Goal: Transaction & Acquisition: Purchase product/service

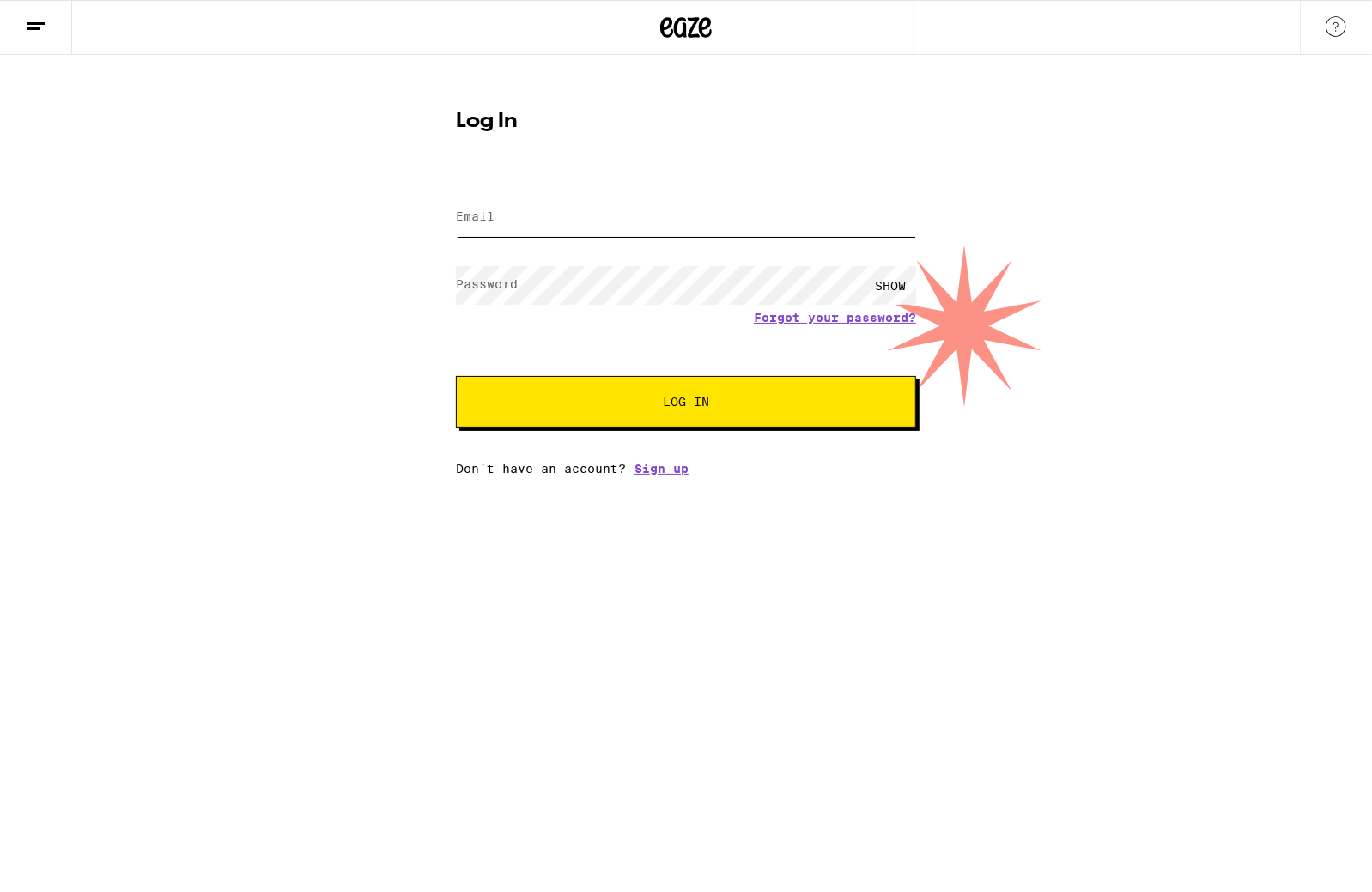
click at [566, 212] on input "Email" at bounding box center [685, 217] width 460 height 39
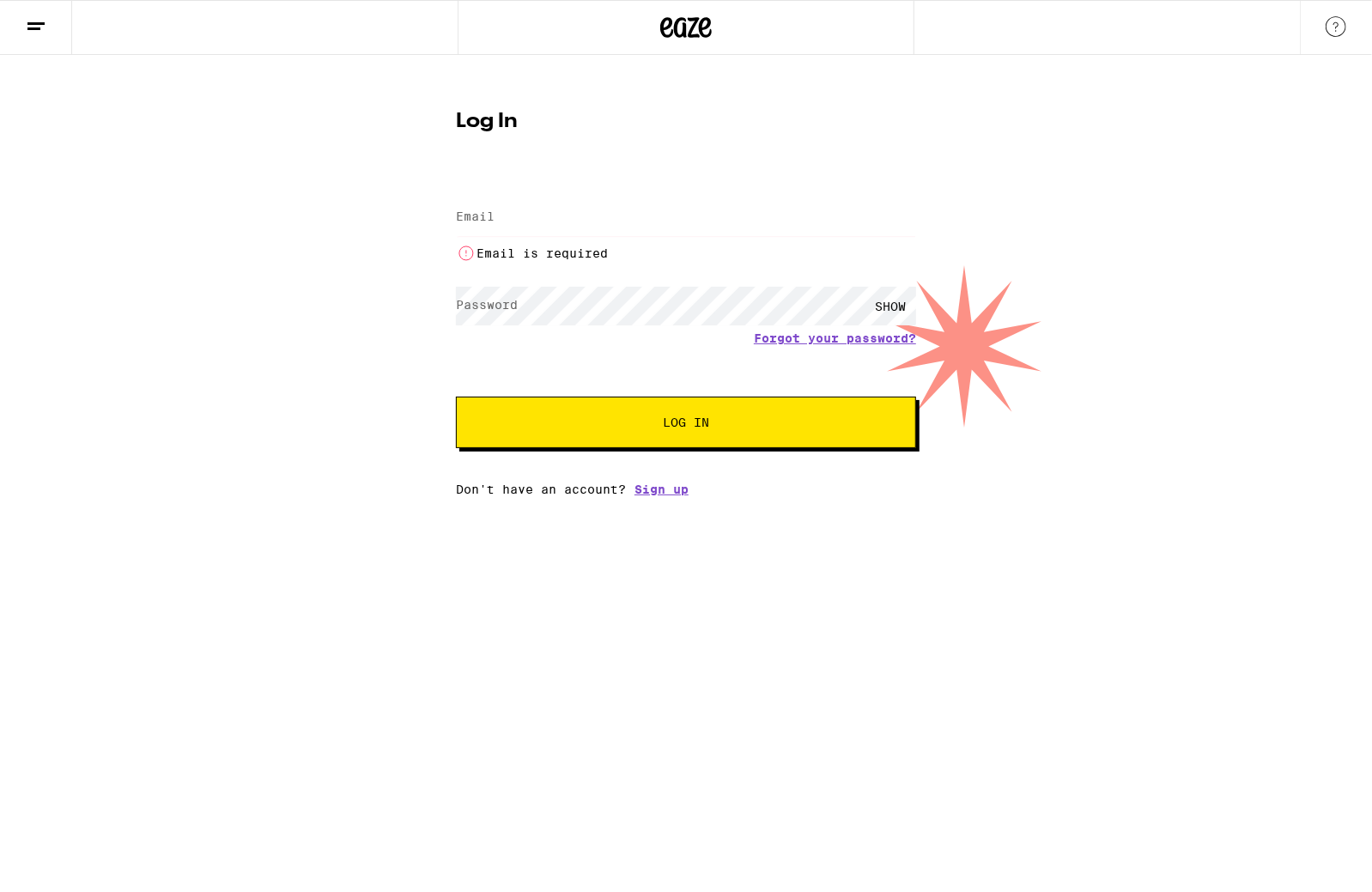
type input "[EMAIL_ADDRESS][DOMAIN_NAME]"
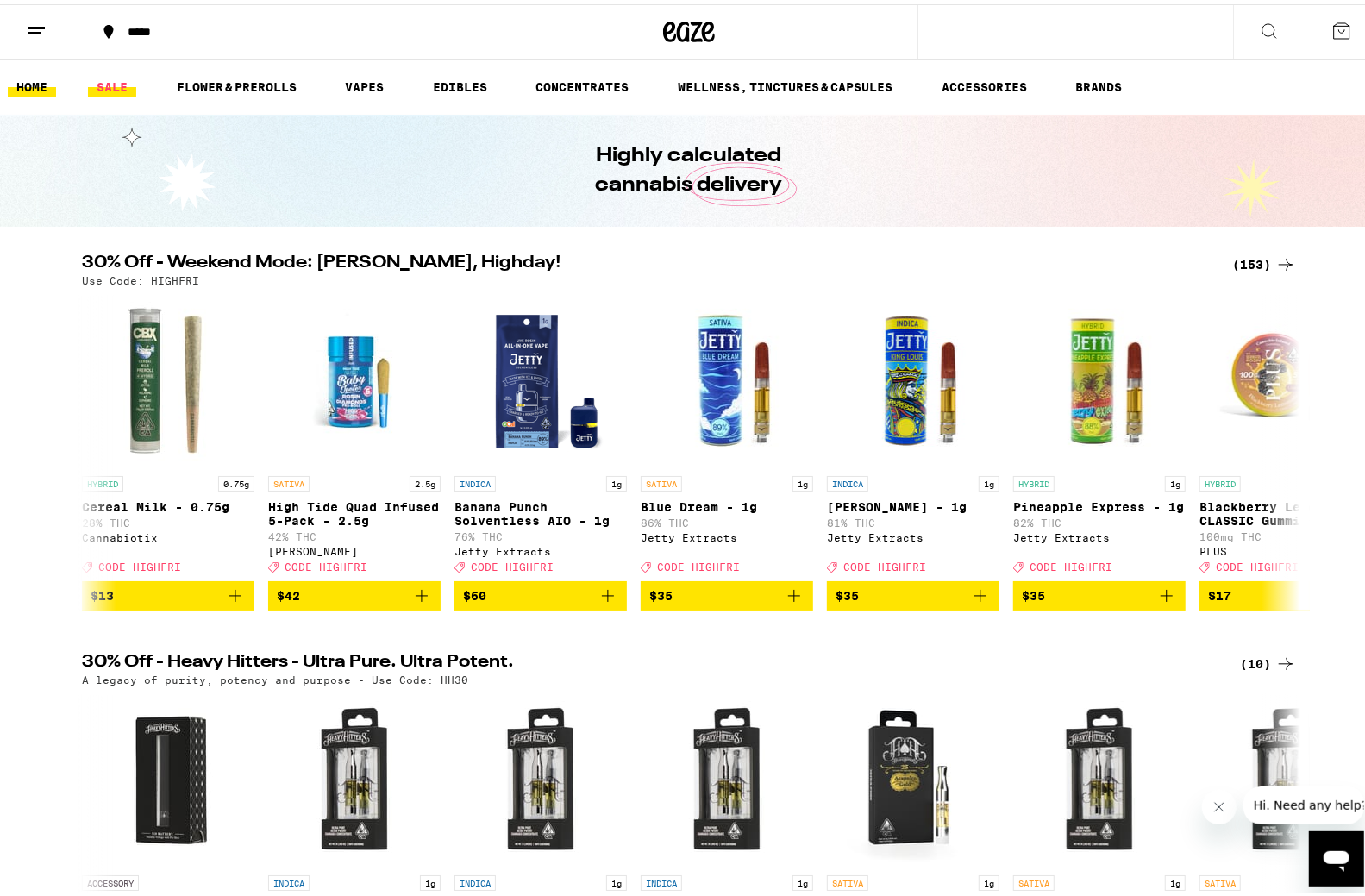
click at [121, 86] on link "SALE" at bounding box center [113, 82] width 49 height 21
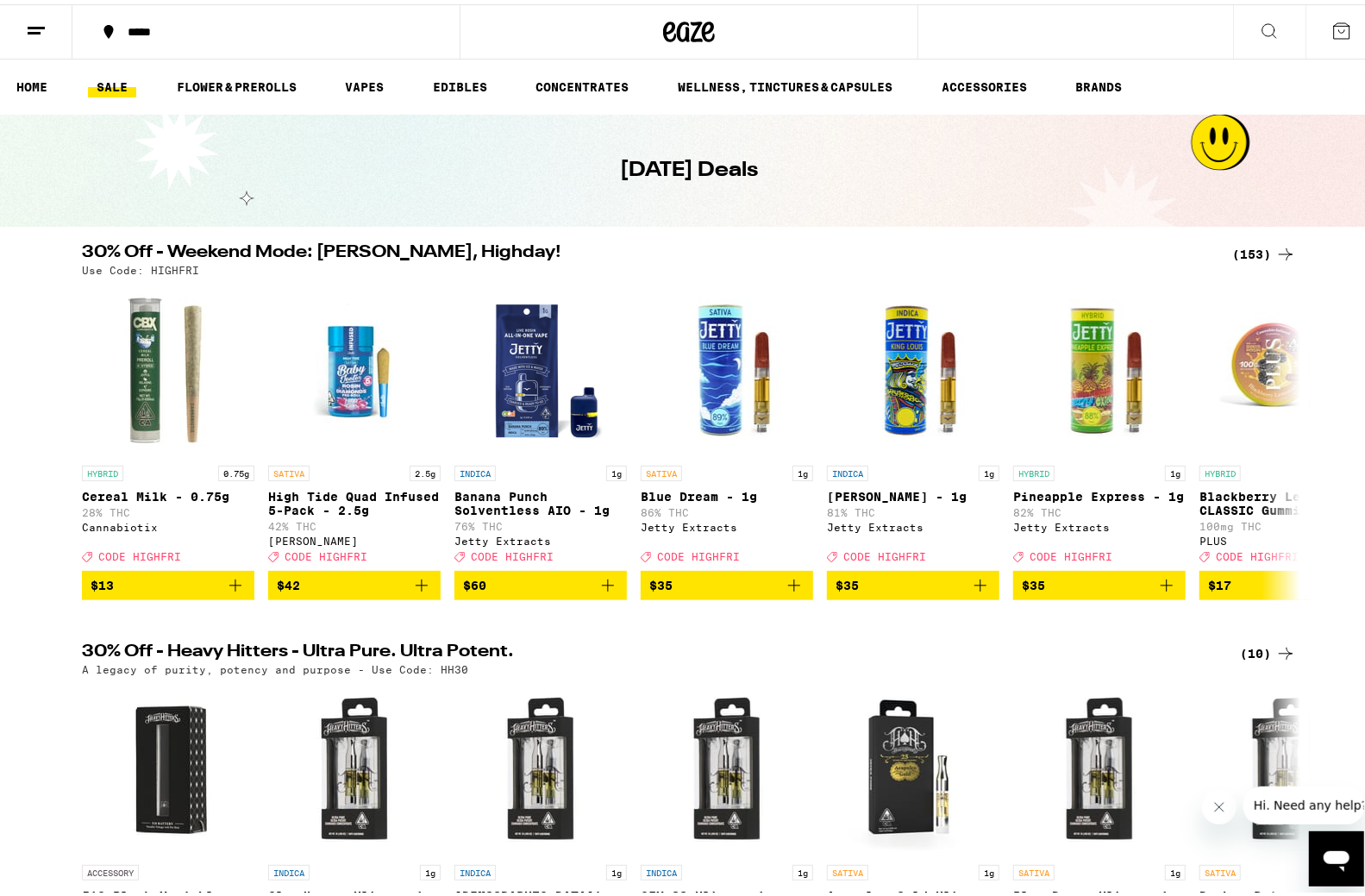
click at [1279, 249] on icon at bounding box center [1285, 249] width 14 height 12
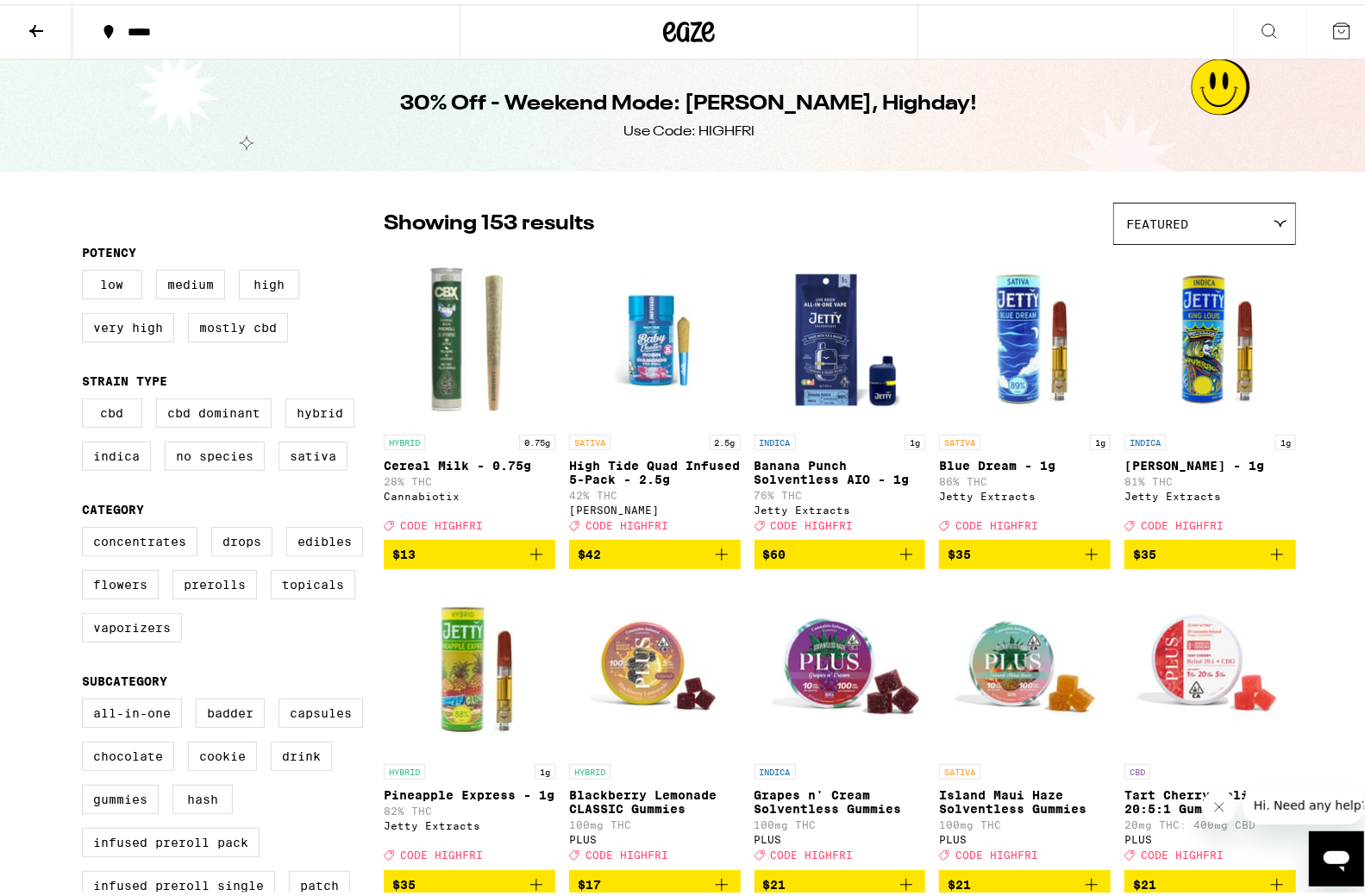
click at [1259, 213] on div "Featured" at bounding box center [1204, 219] width 181 height 41
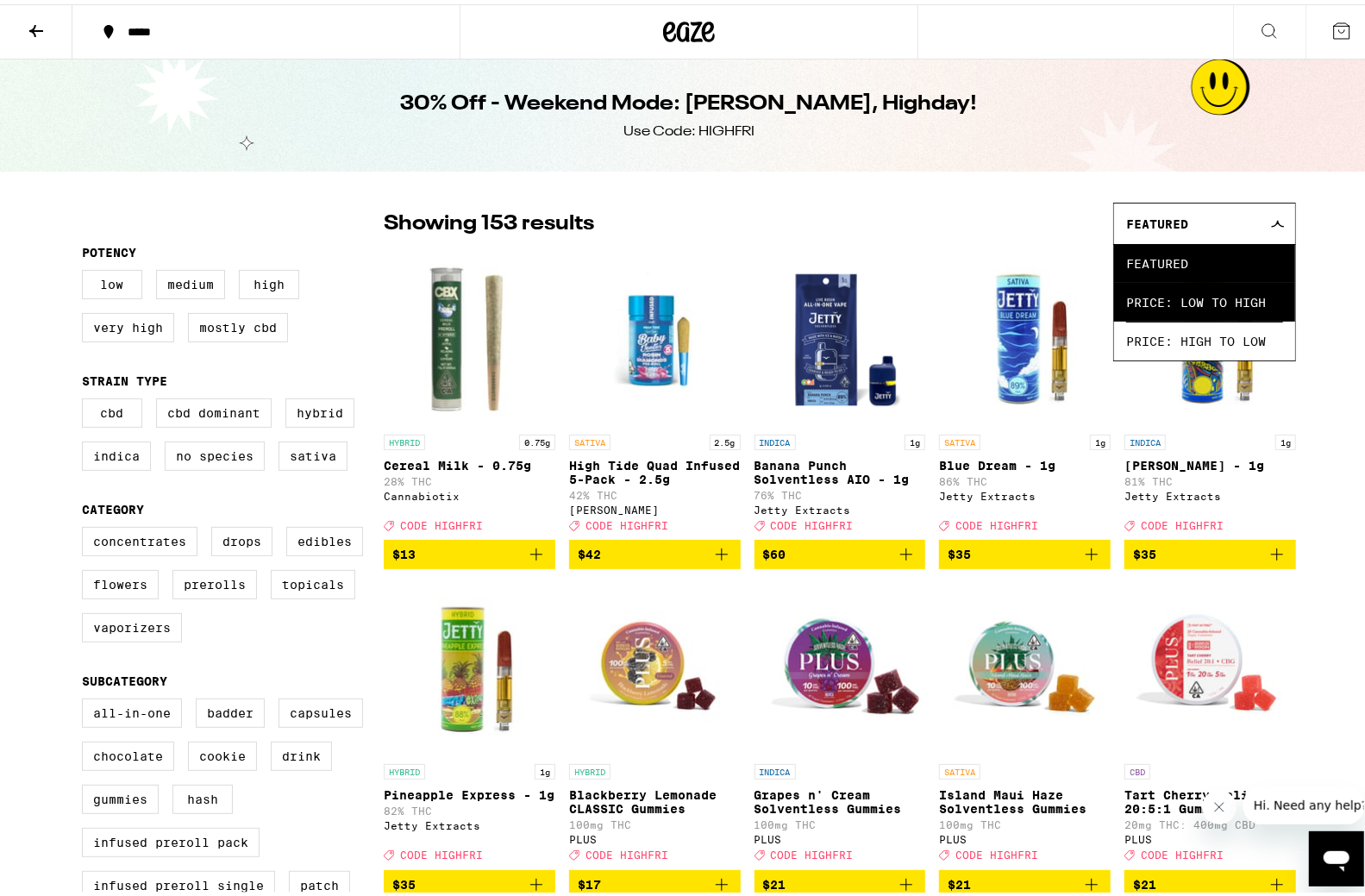
click at [1173, 300] on span "Price: Low to High" at bounding box center [1205, 297] width 157 height 39
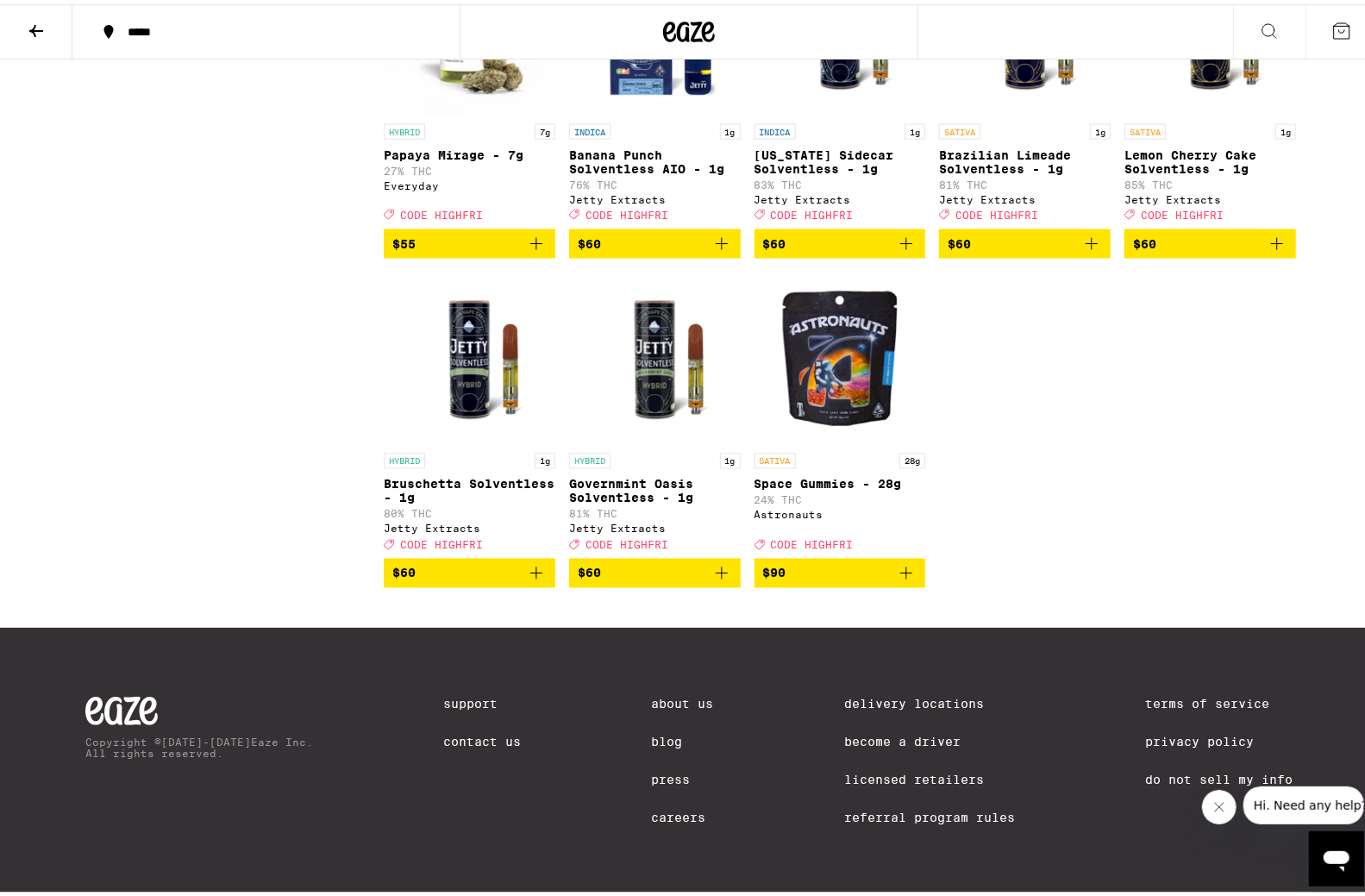
scroll to position [10002, 0]
click at [537, 250] on icon "Add to bag" at bounding box center [536, 240] width 21 height 21
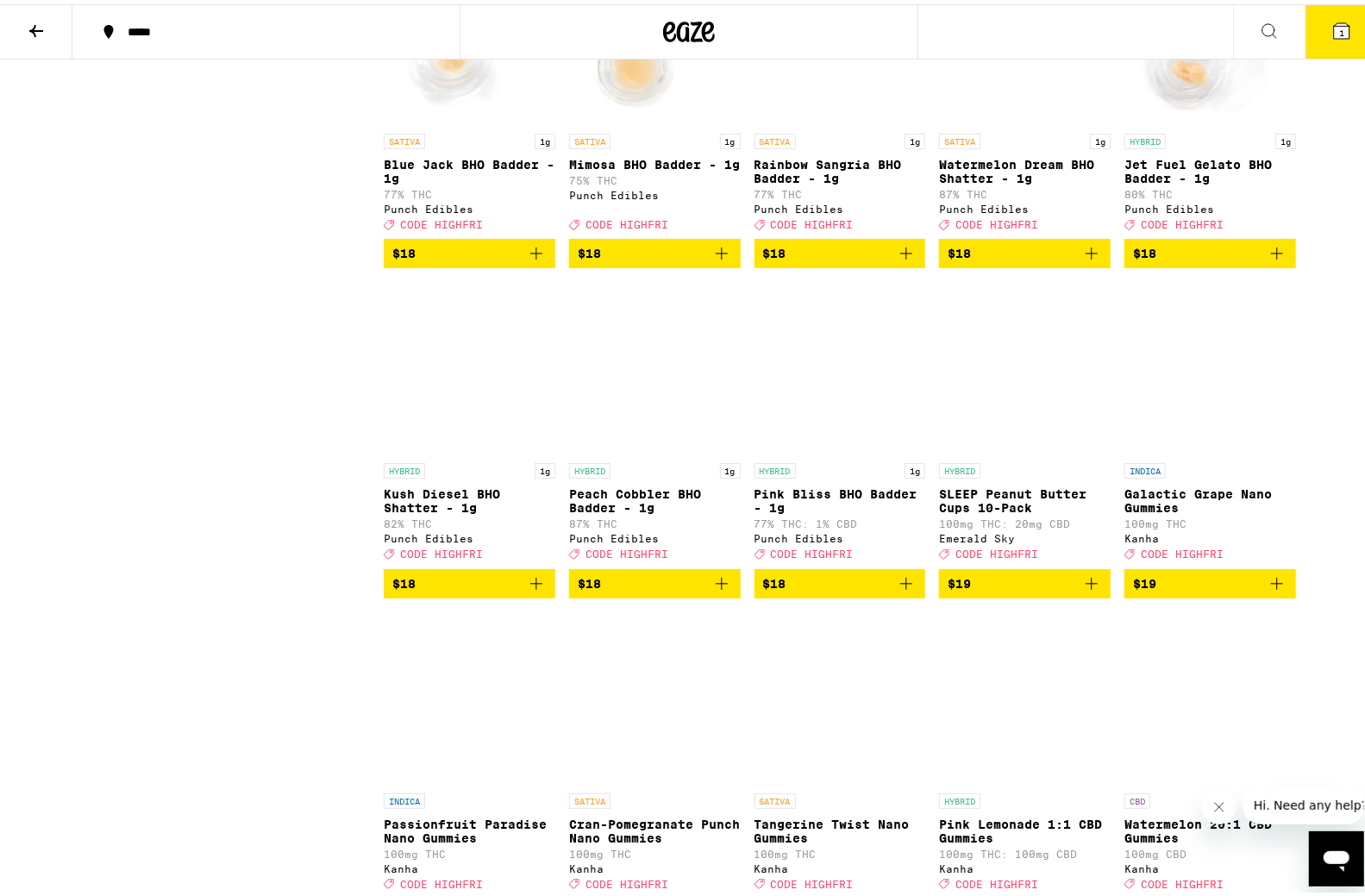
drag, startPoint x: 1068, startPoint y: 439, endPoint x: 1054, endPoint y: 303, distance: 136.7
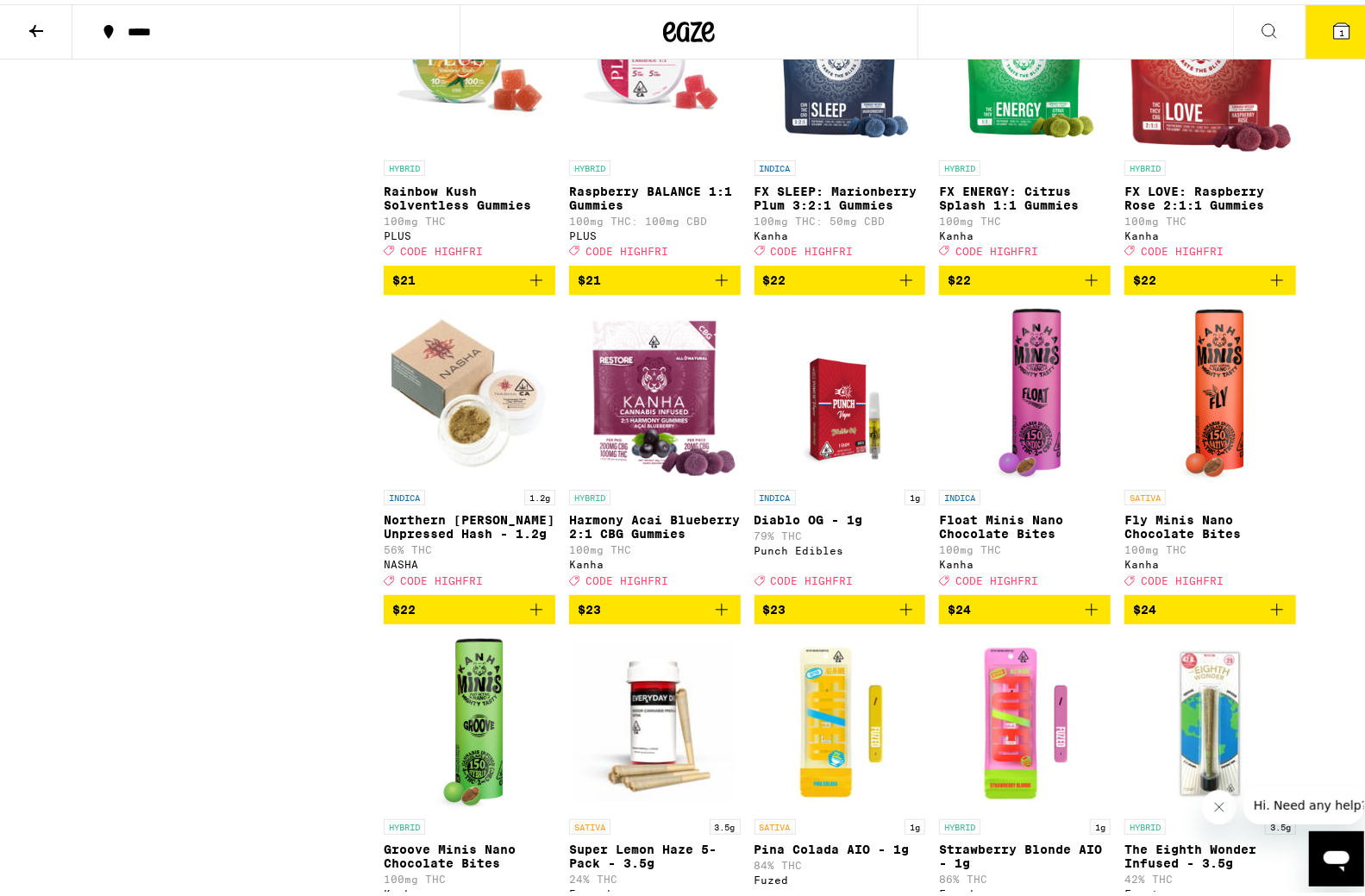
scroll to position [6284, 0]
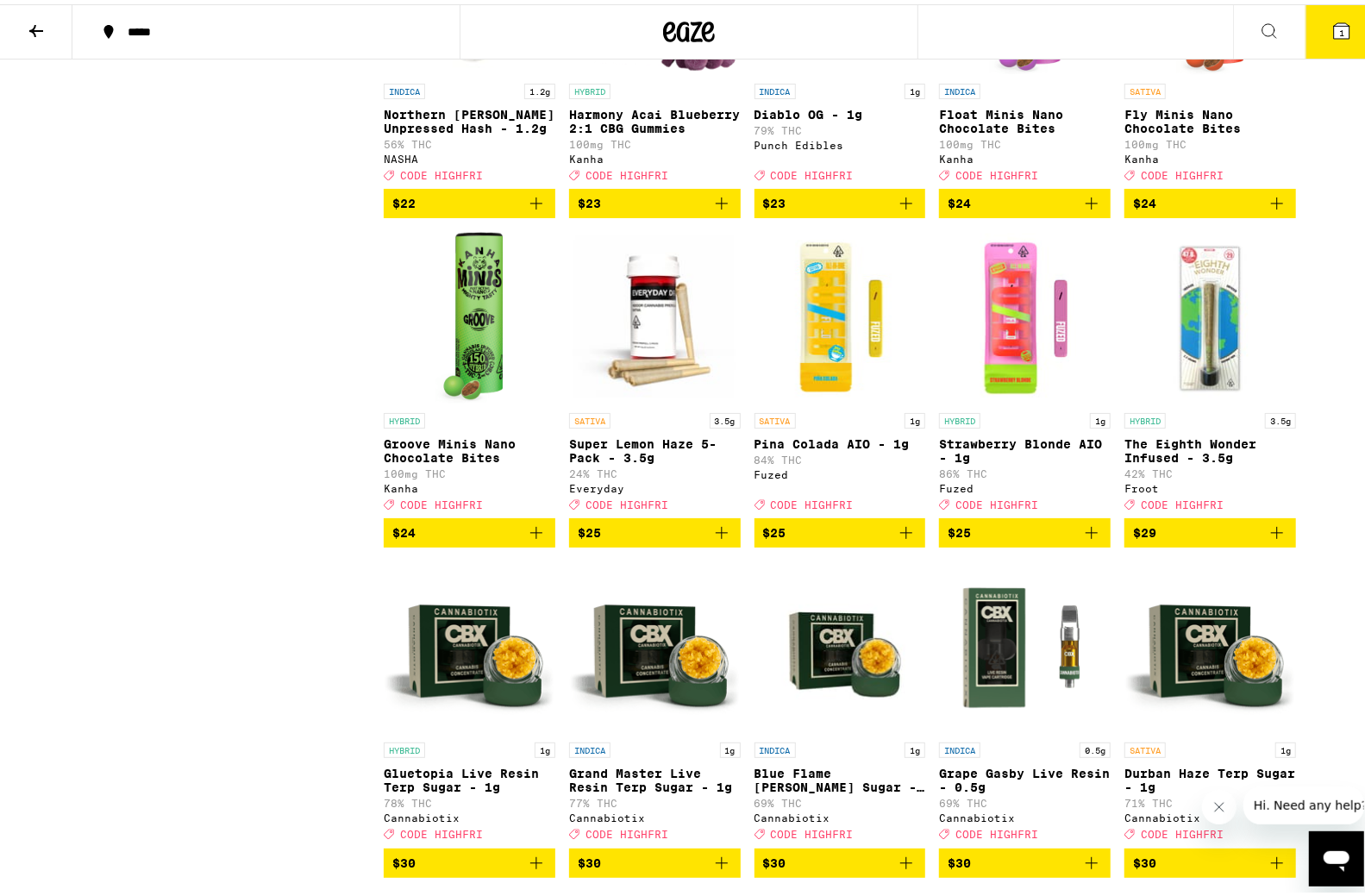
click at [717, 539] on icon "Add to bag" at bounding box center [721, 528] width 21 height 21
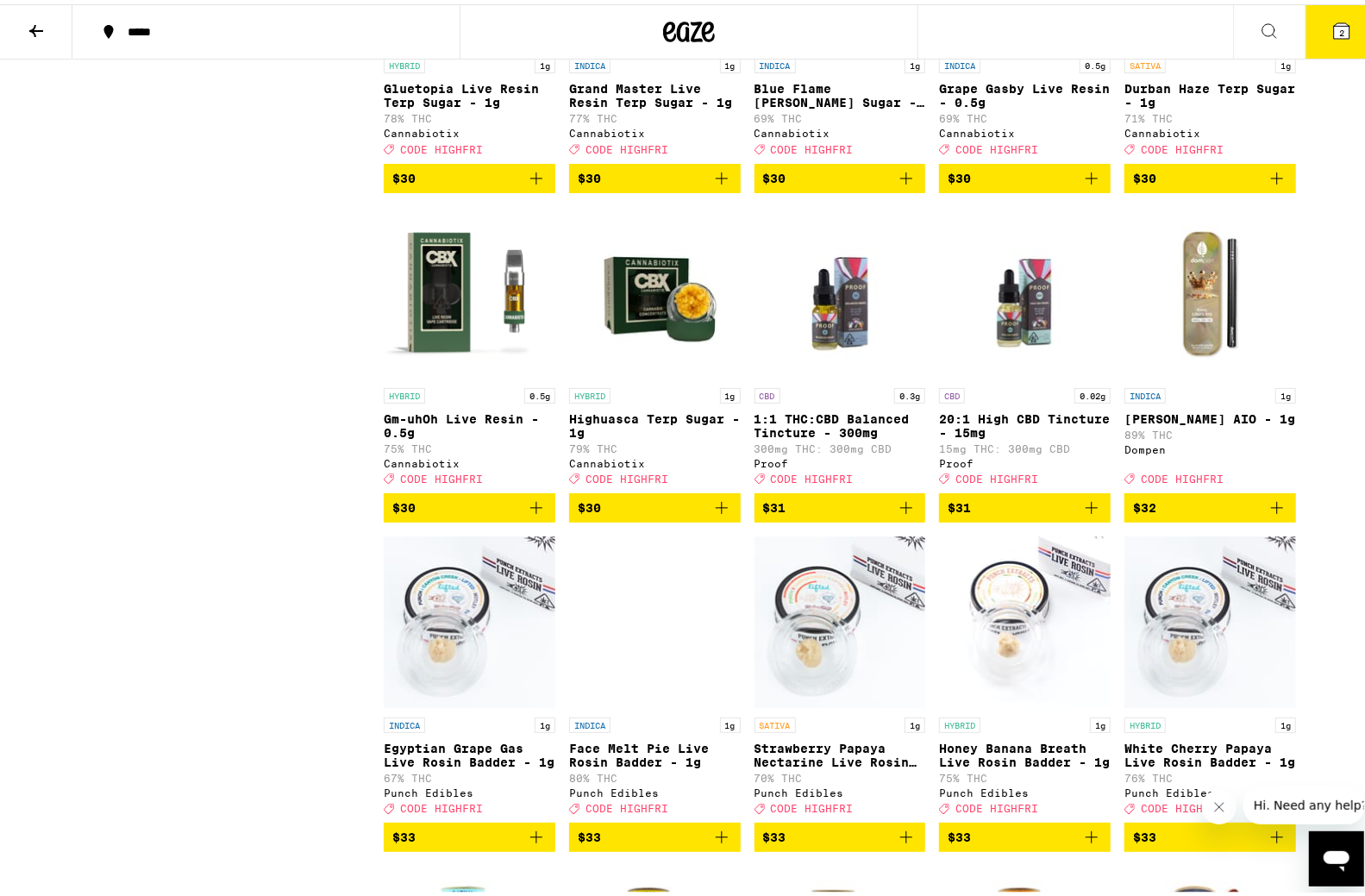
scroll to position [6973, 0]
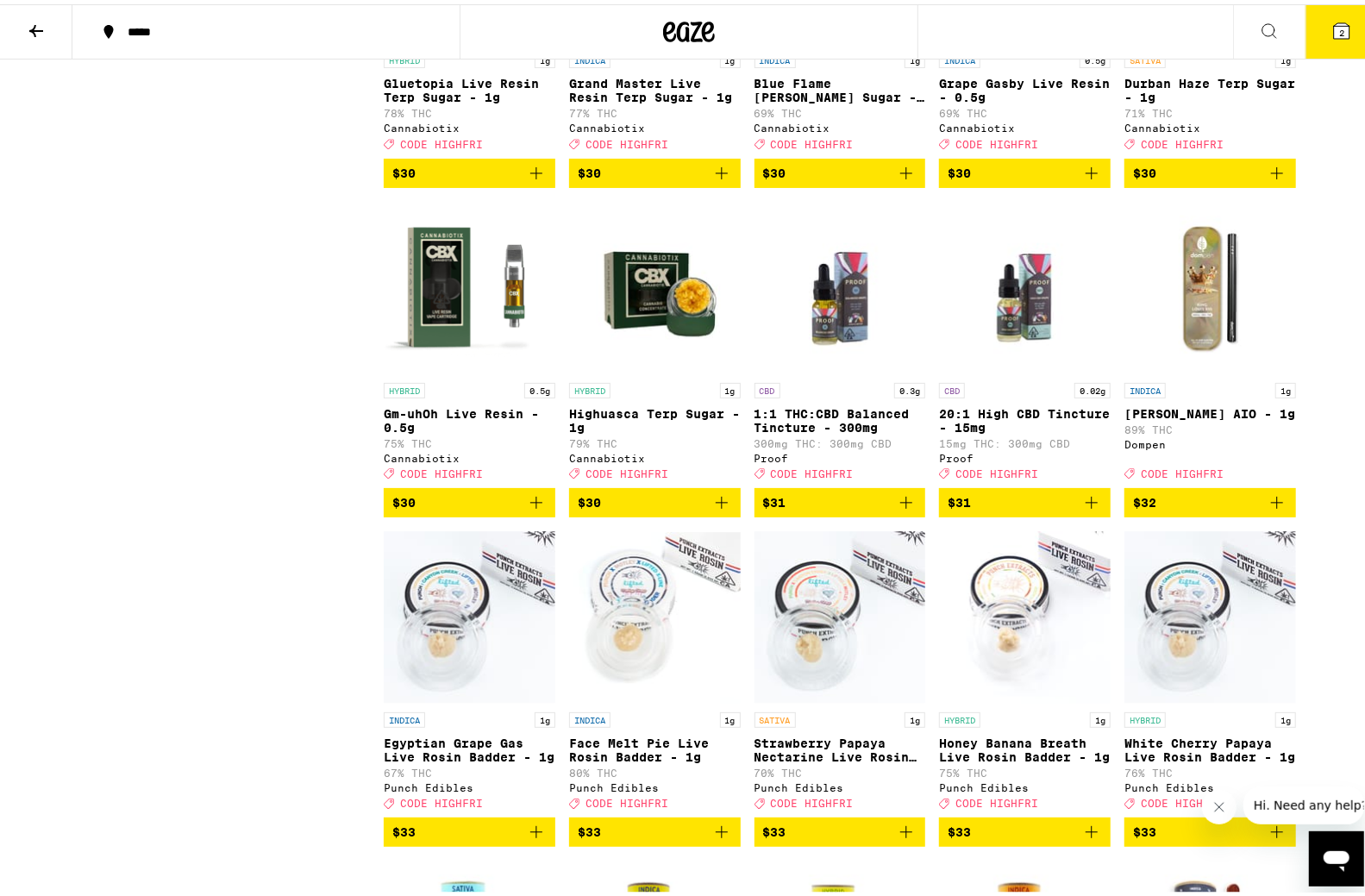
click at [536, 509] on icon "Add to bag" at bounding box center [536, 498] width 21 height 21
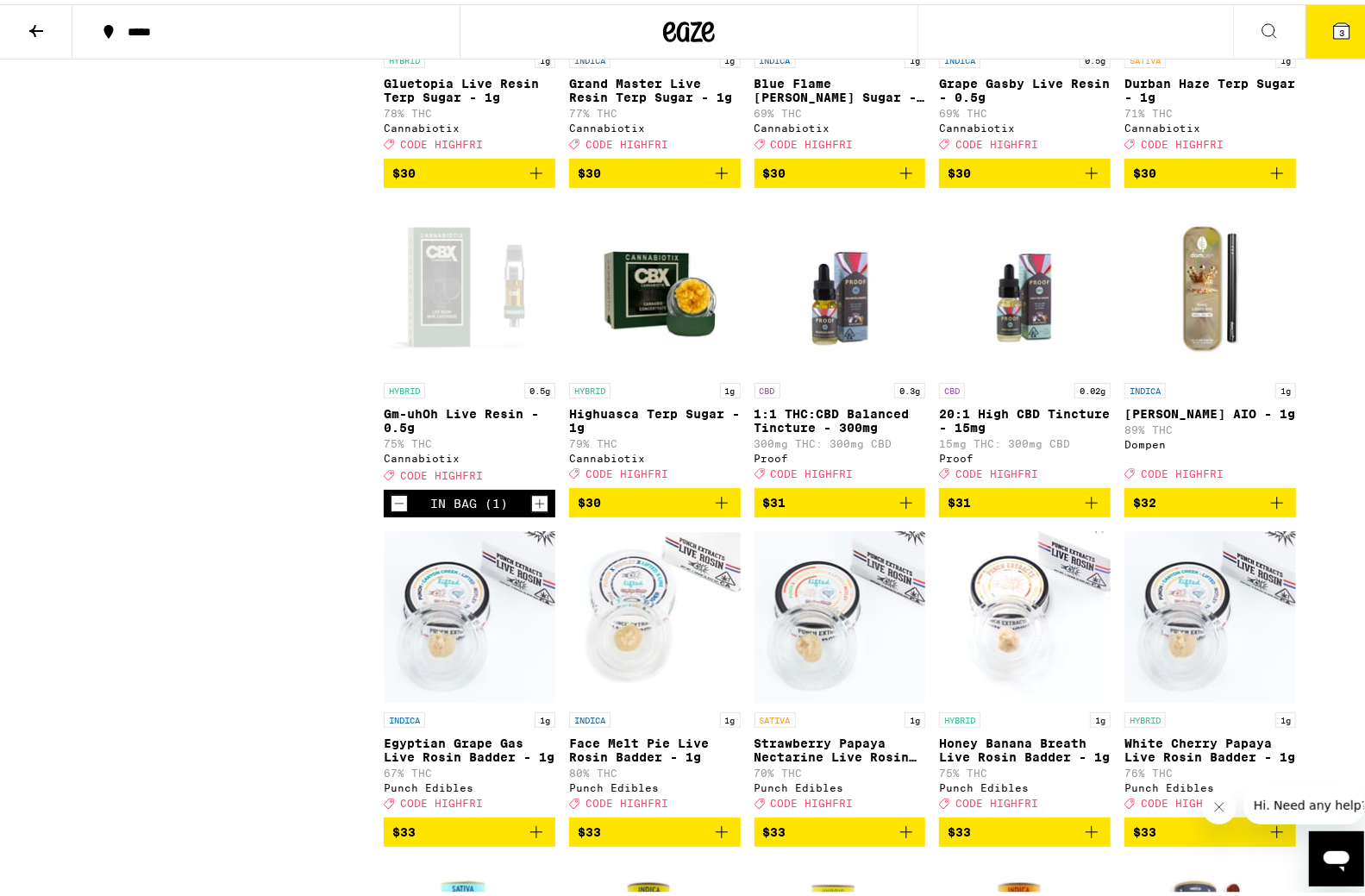
click at [1327, 50] on button "3" at bounding box center [1342, 27] width 72 height 53
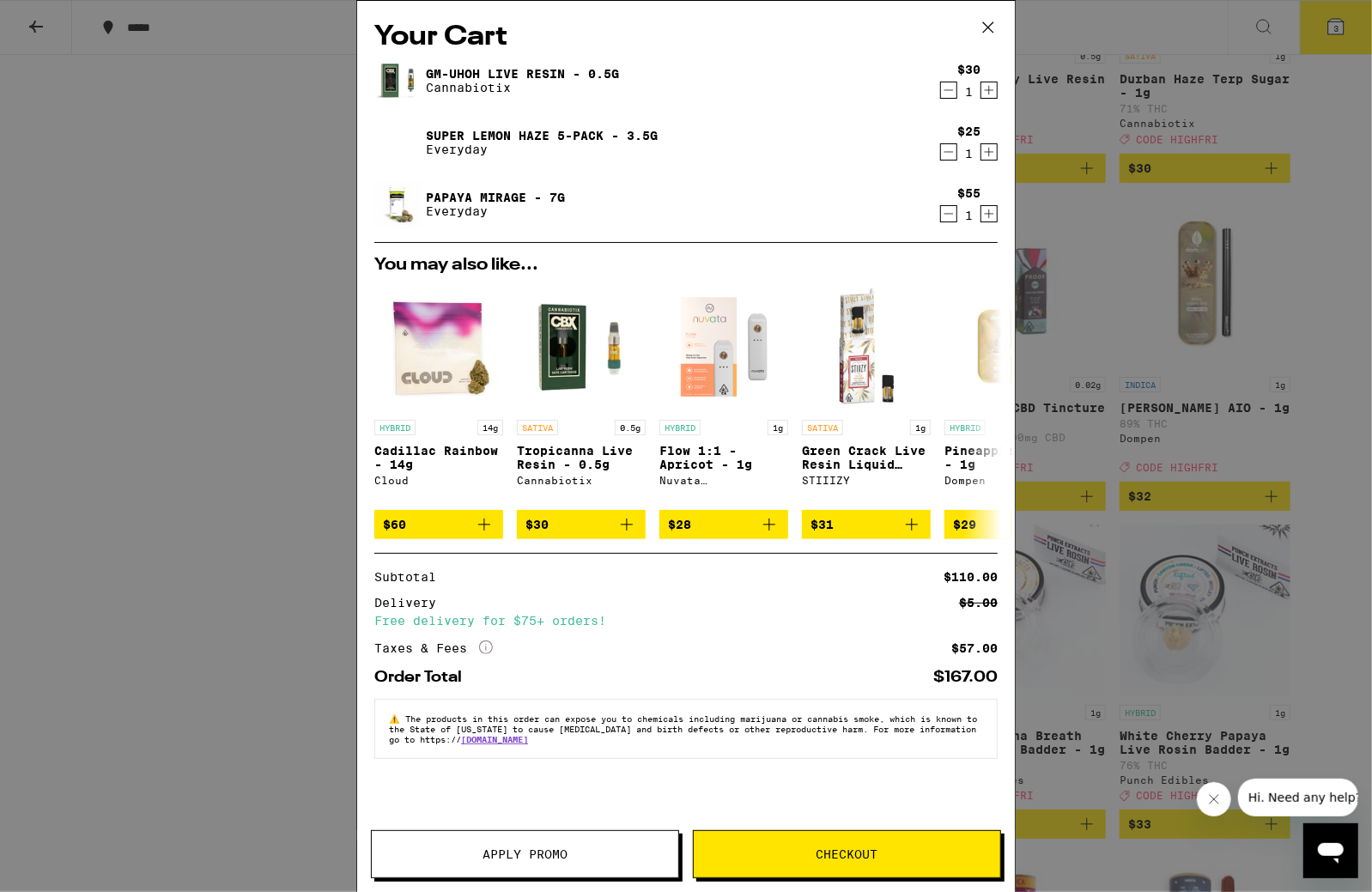
click at [593, 858] on span "Apply Promo" at bounding box center [525, 853] width 307 height 12
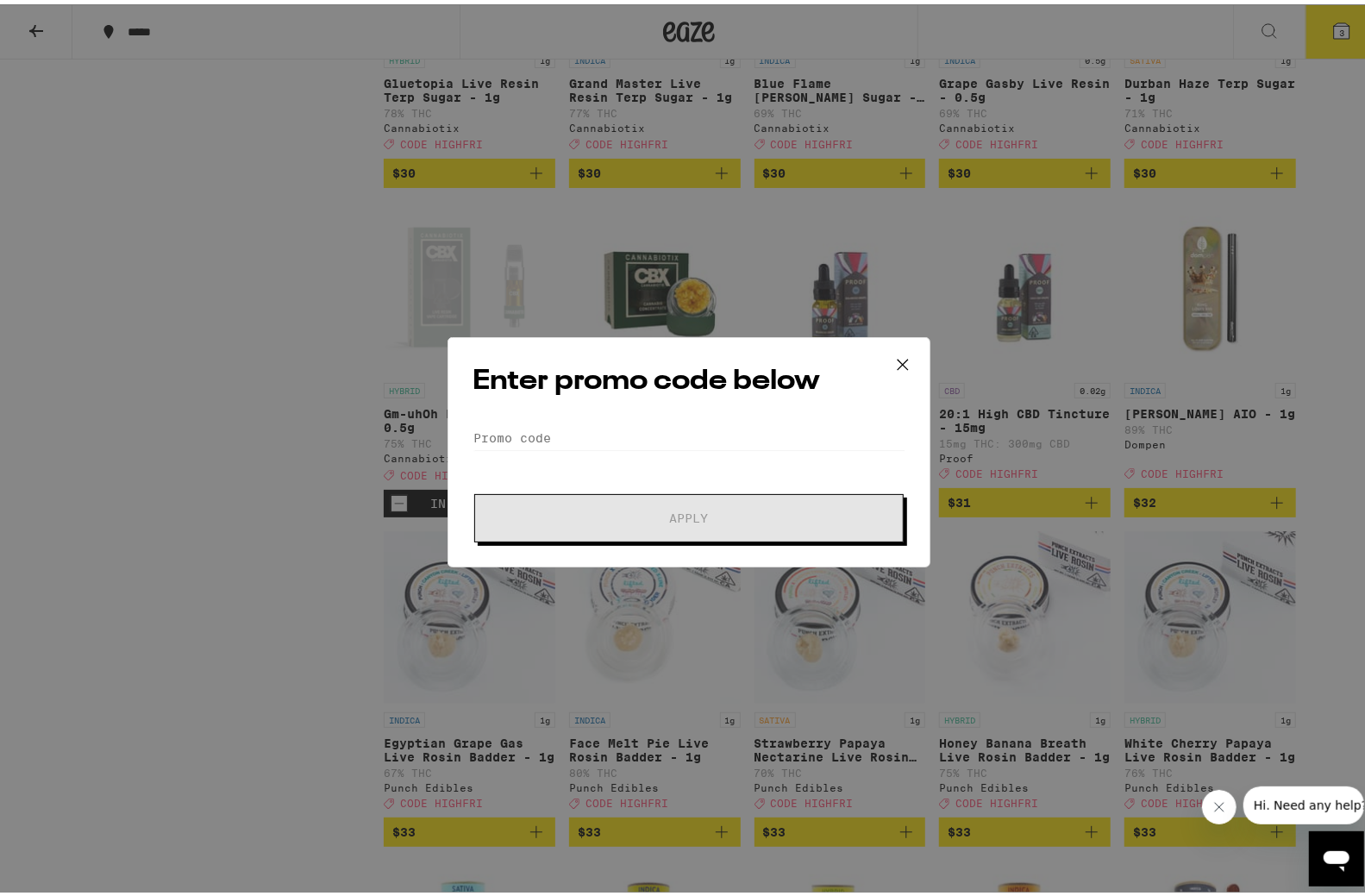
drag, startPoint x: 619, startPoint y: 456, endPoint x: 635, endPoint y: 439, distance: 23.3
click at [620, 456] on form "Promo Code Apply" at bounding box center [689, 479] width 433 height 117
click at [639, 428] on input "Promo Code" at bounding box center [689, 433] width 433 height 26
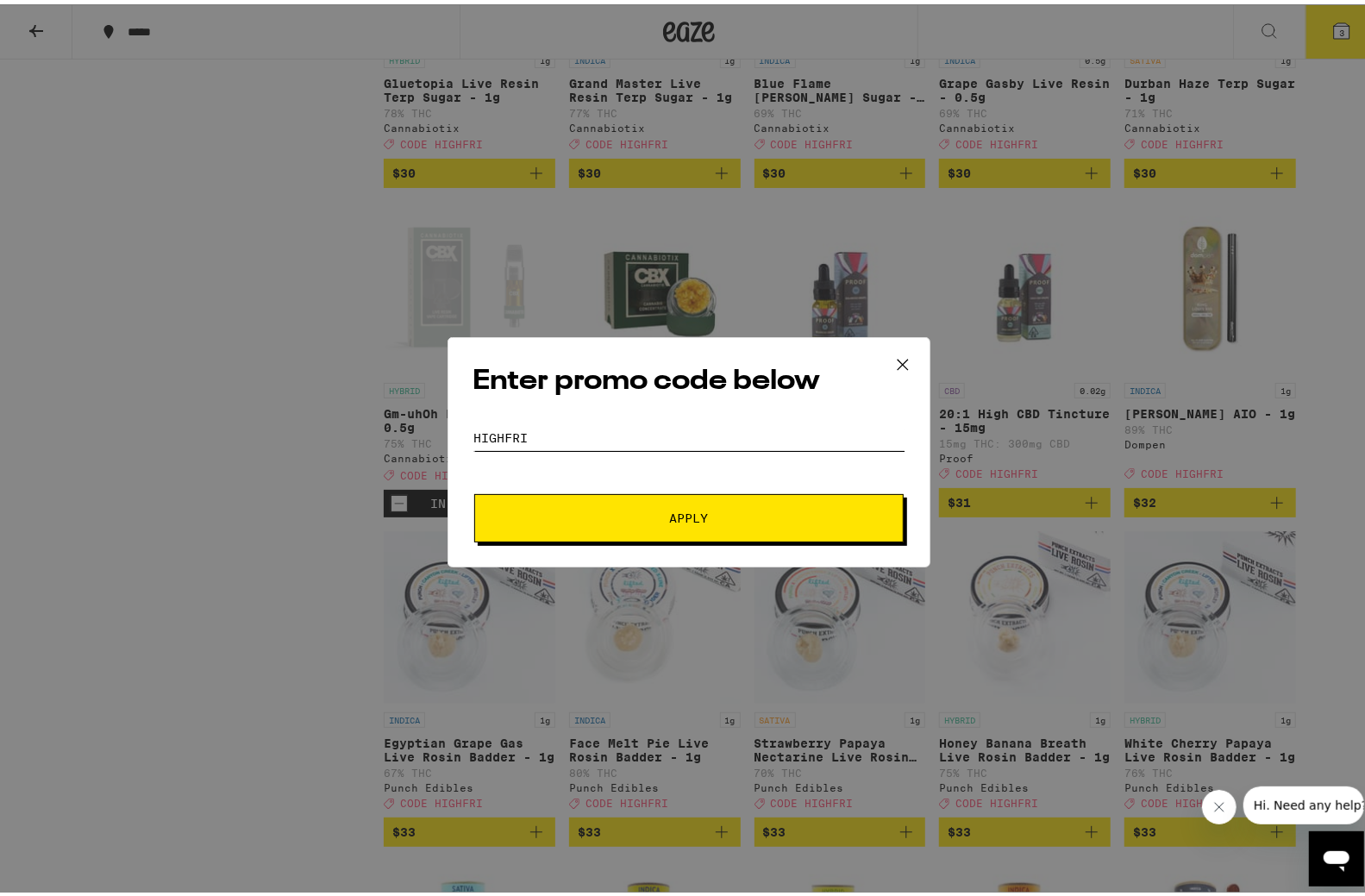
type input "HIGHFRI"
click at [844, 510] on button "Apply" at bounding box center [689, 514] width 429 height 49
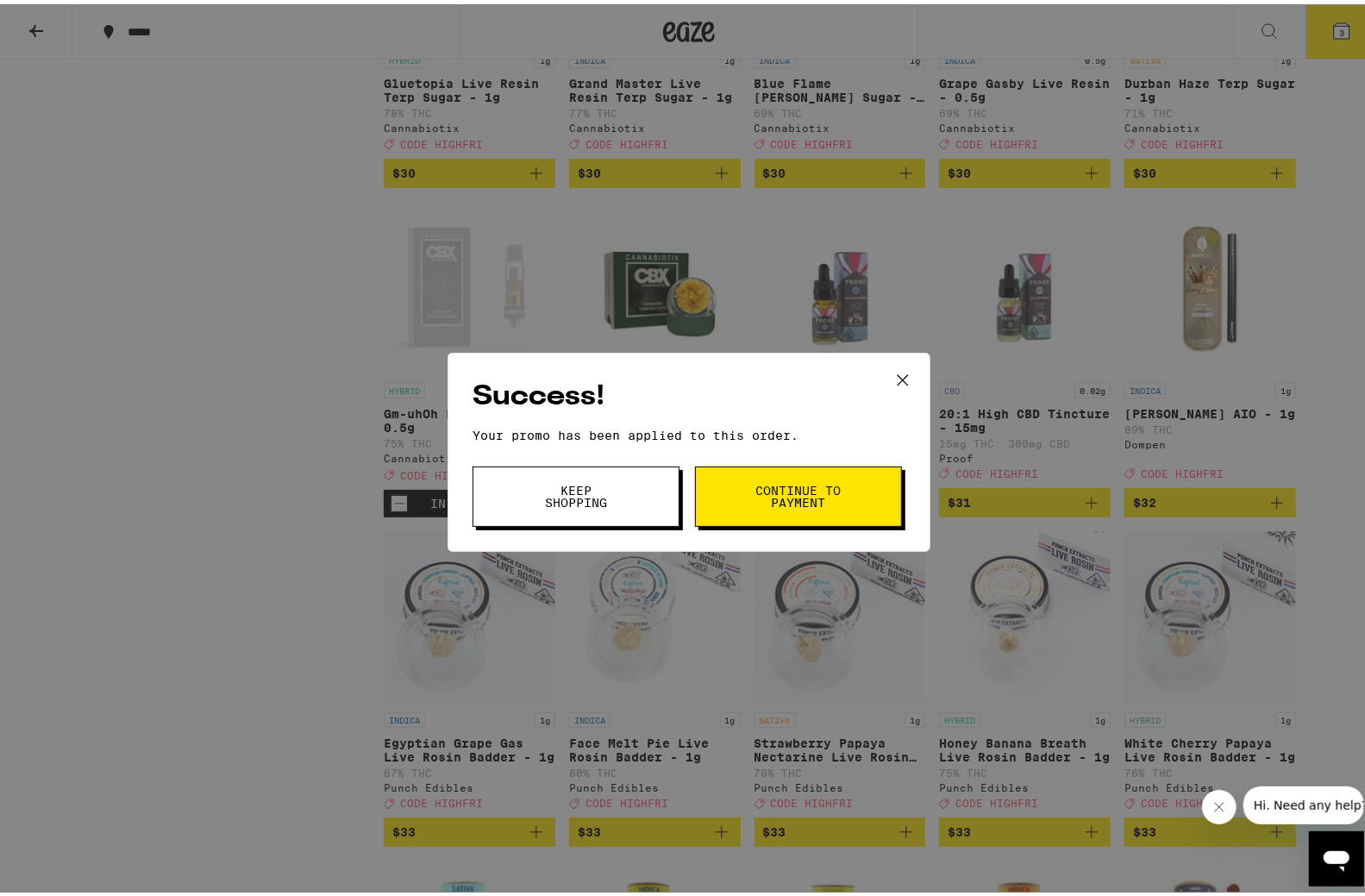
click at [723, 493] on button "Continue to payment" at bounding box center [799, 492] width 207 height 60
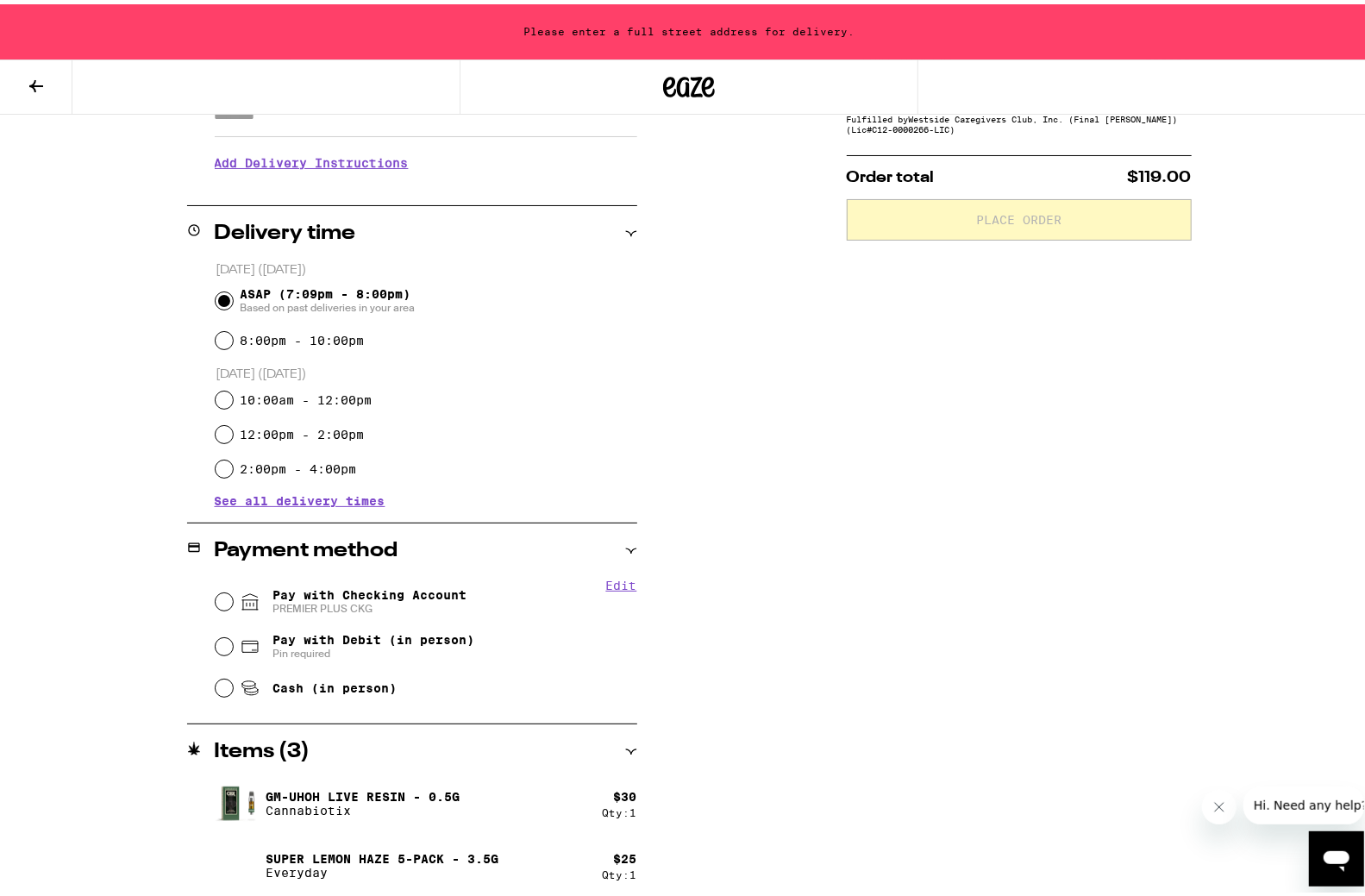
scroll to position [344, 0]
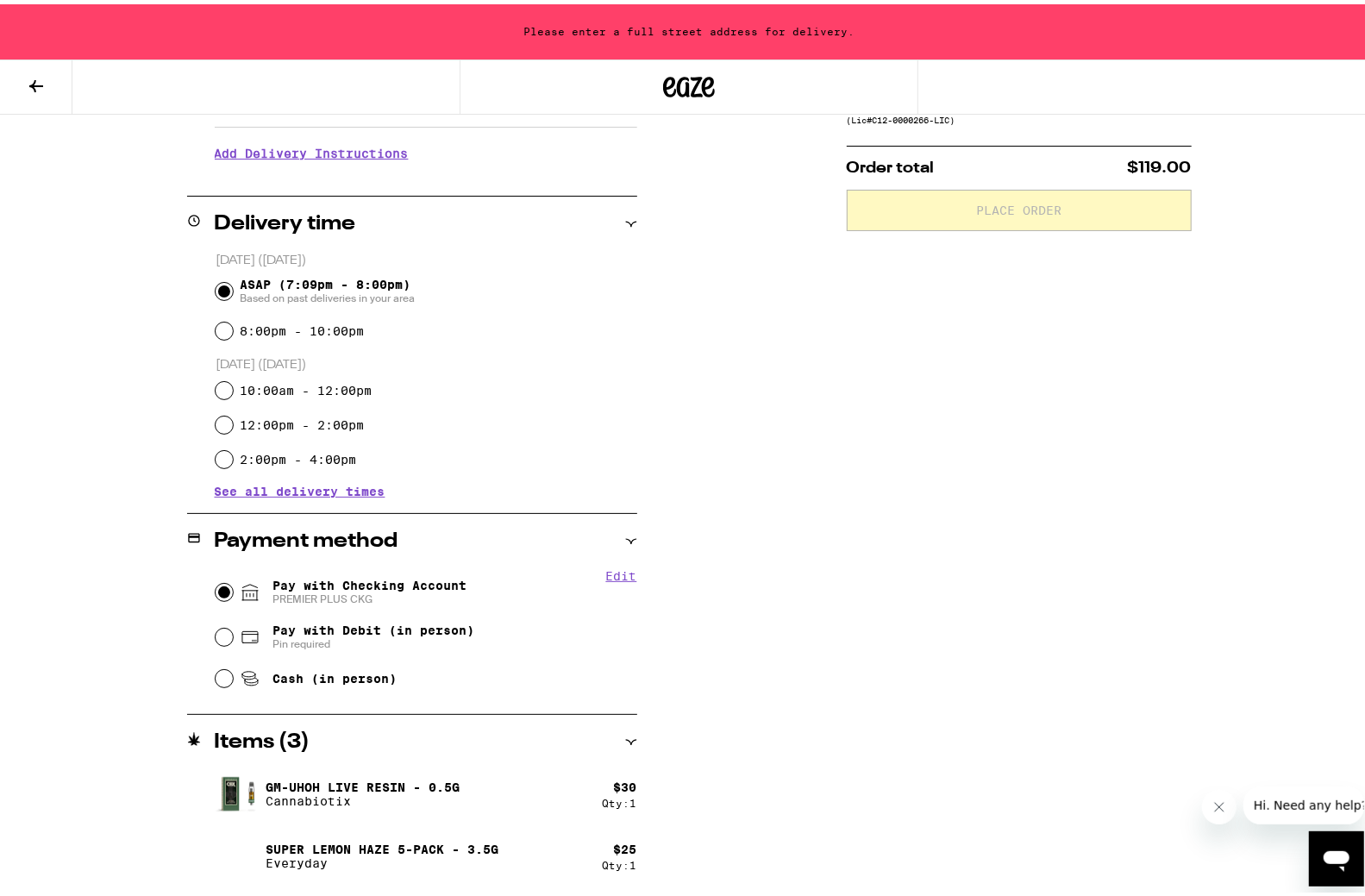
click at [220, 592] on input "Pay with Checking Account PREMIER PLUS CKG" at bounding box center [223, 587] width 17 height 17
radio input "true"
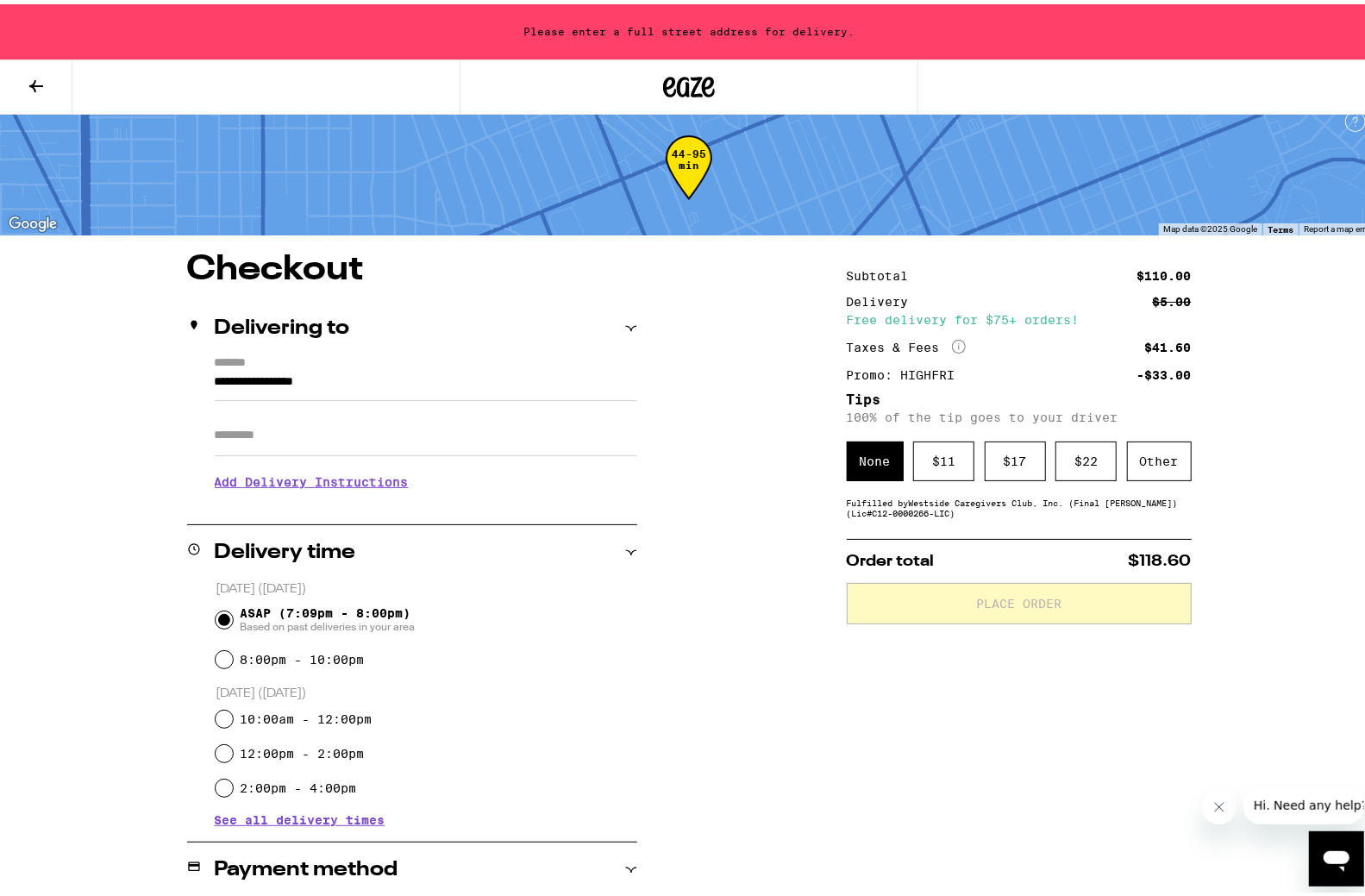
scroll to position [0, 0]
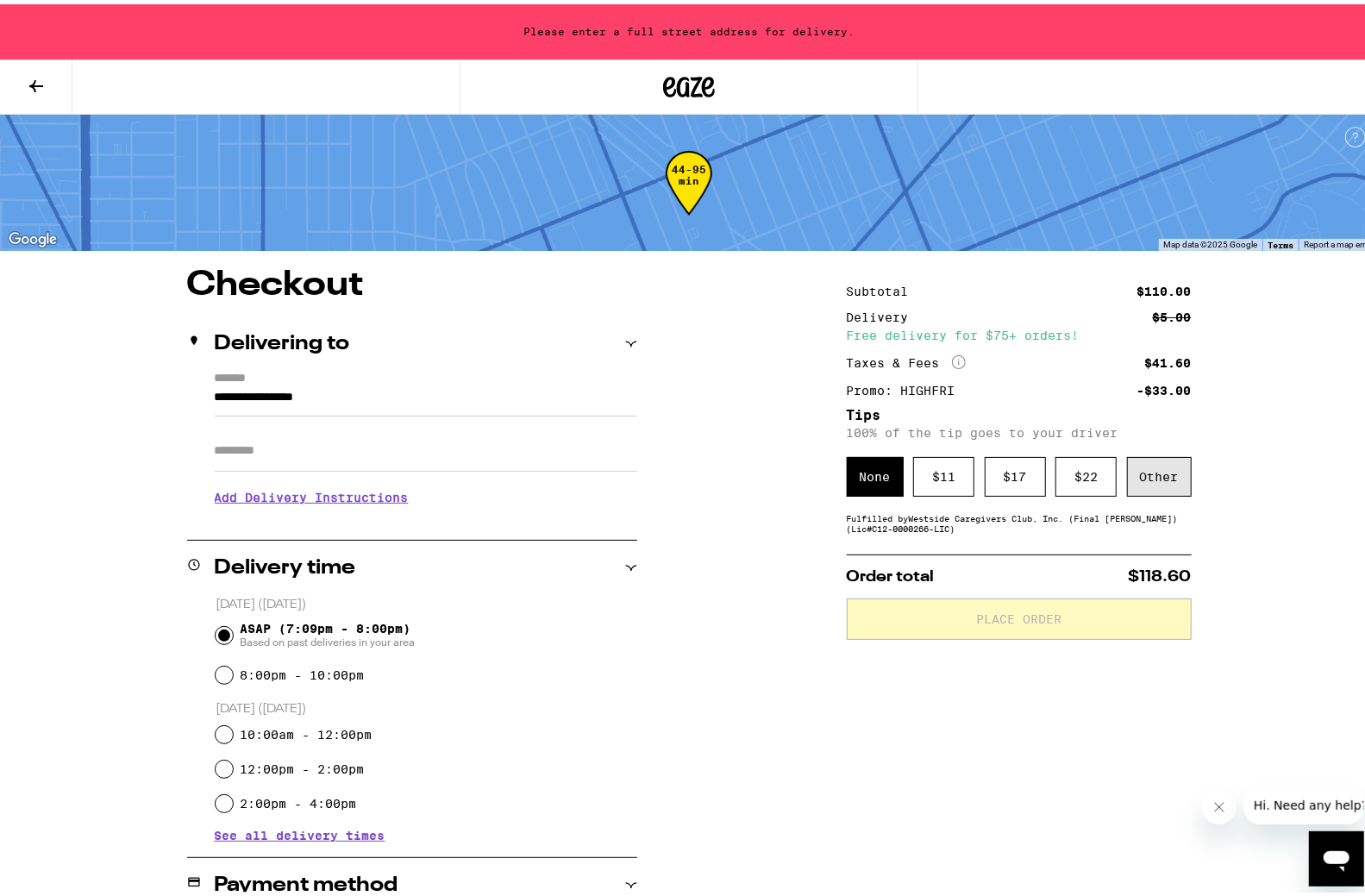
click at [1159, 465] on div "Other" at bounding box center [1159, 473] width 65 height 40
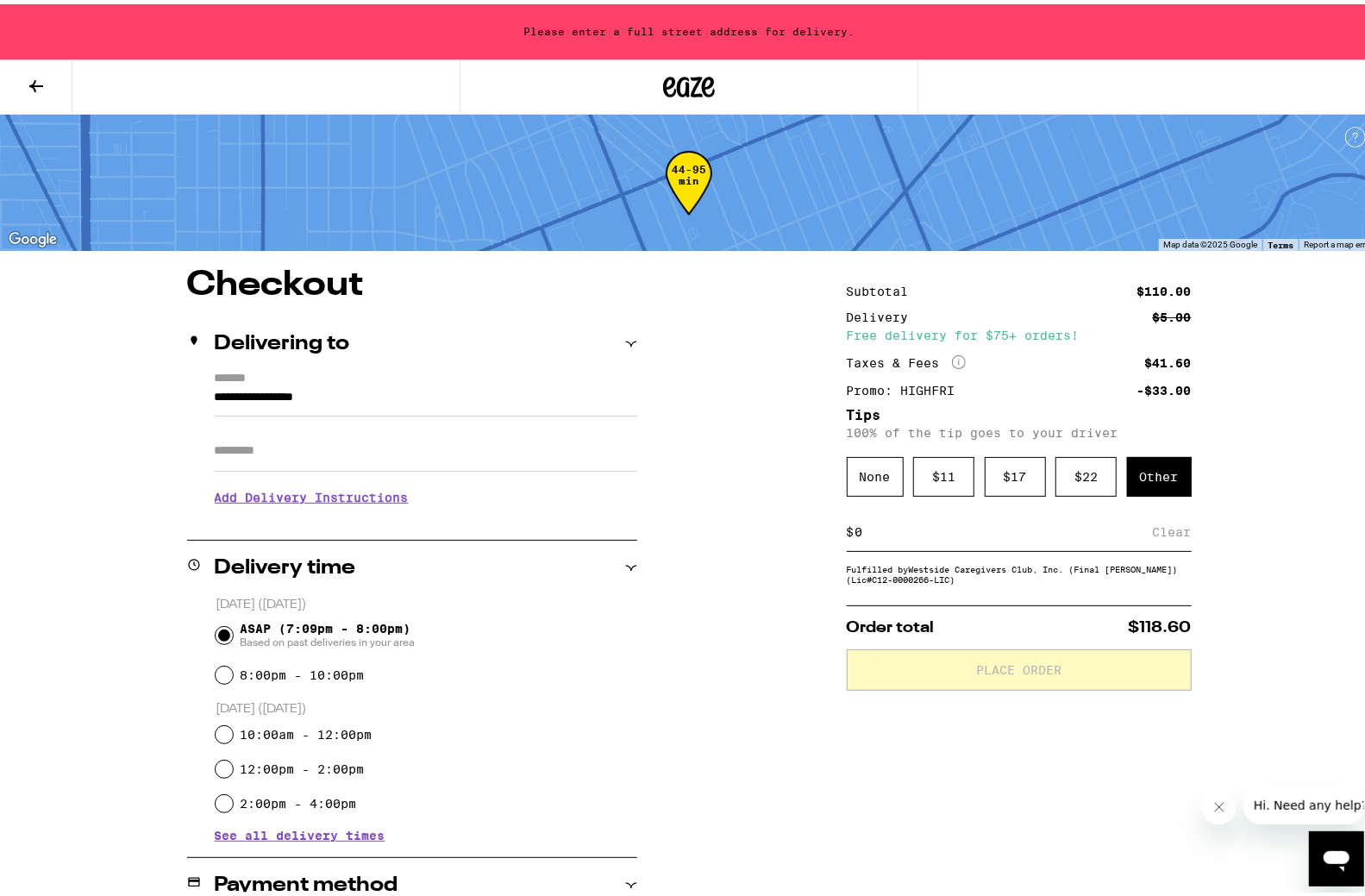
click at [1053, 520] on div "$ Clear" at bounding box center [1018, 528] width 345 height 39
click at [1025, 520] on div "$ Clear" at bounding box center [1018, 528] width 345 height 39
click at [1010, 532] on input at bounding box center [1003, 527] width 298 height 15
click at [980, 536] on input at bounding box center [1003, 527] width 298 height 15
type input "6"
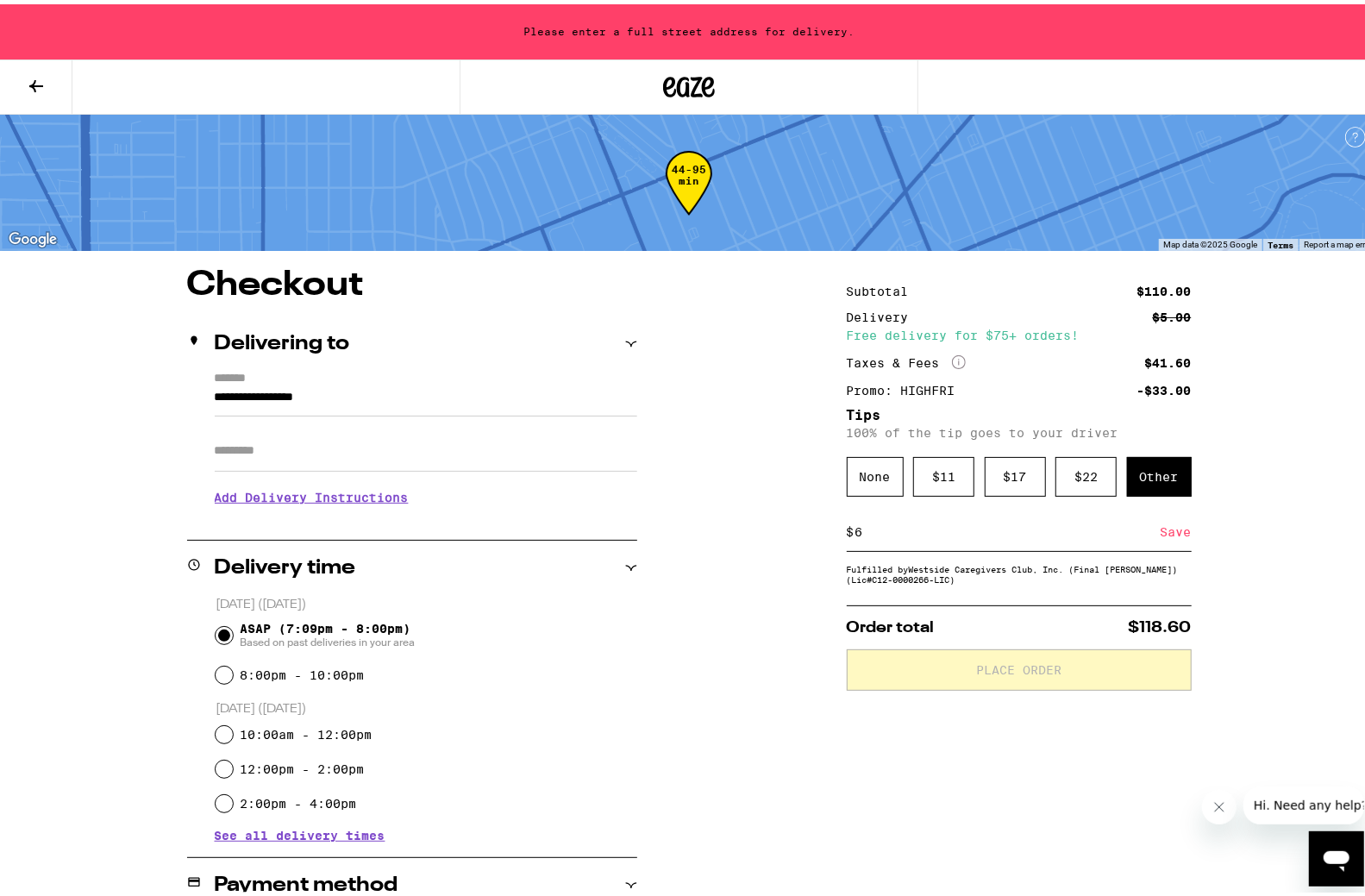
click at [1288, 633] on div "**********" at bounding box center [689, 808] width 1242 height 1089
click at [1169, 522] on div "Save" at bounding box center [1176, 528] width 31 height 38
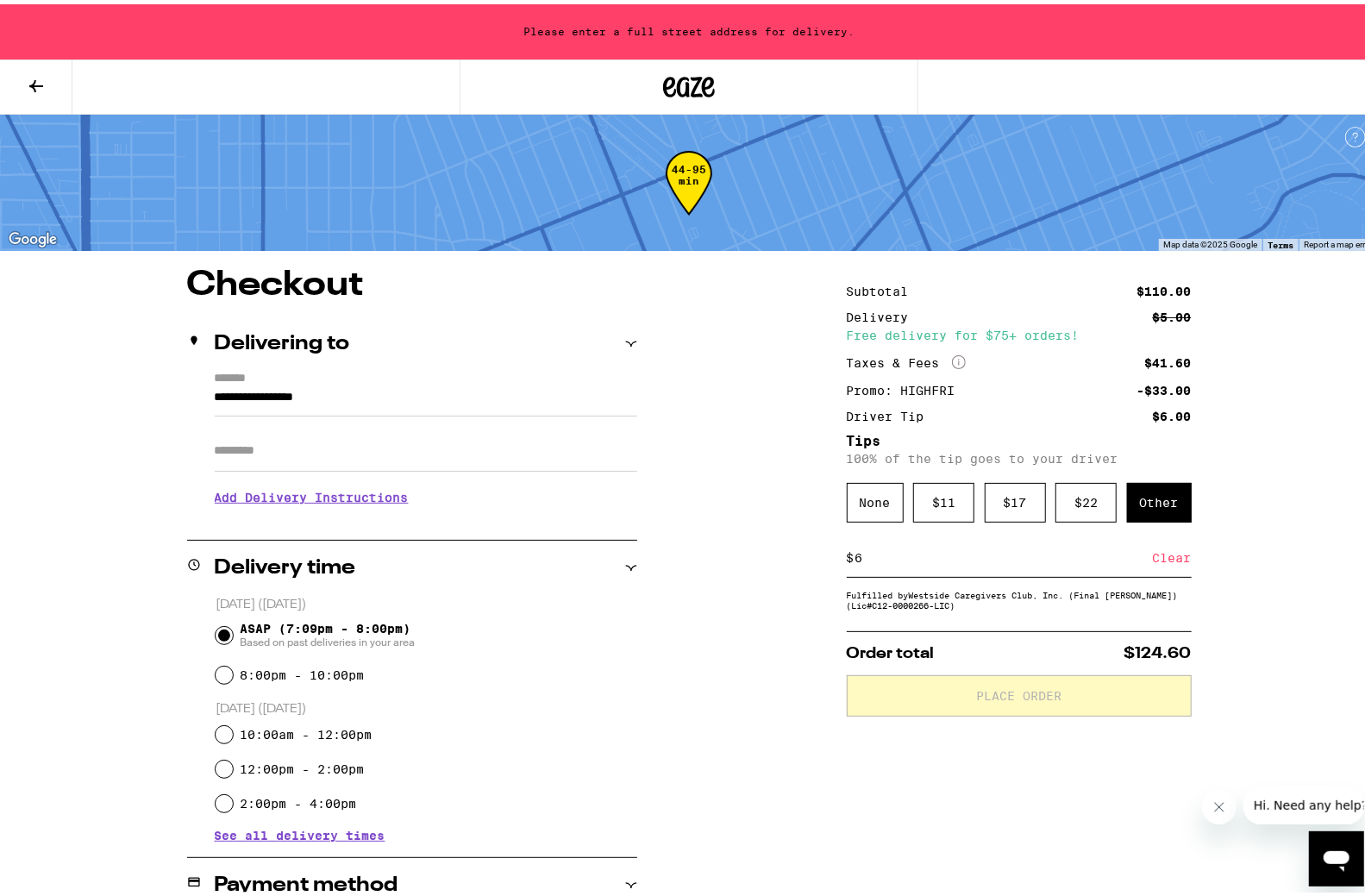
click at [960, 353] on div "Taxes & Fees More Info $41.60" at bounding box center [1018, 358] width 345 height 15
click at [953, 356] on icon "More Info" at bounding box center [958, 357] width 14 height 14
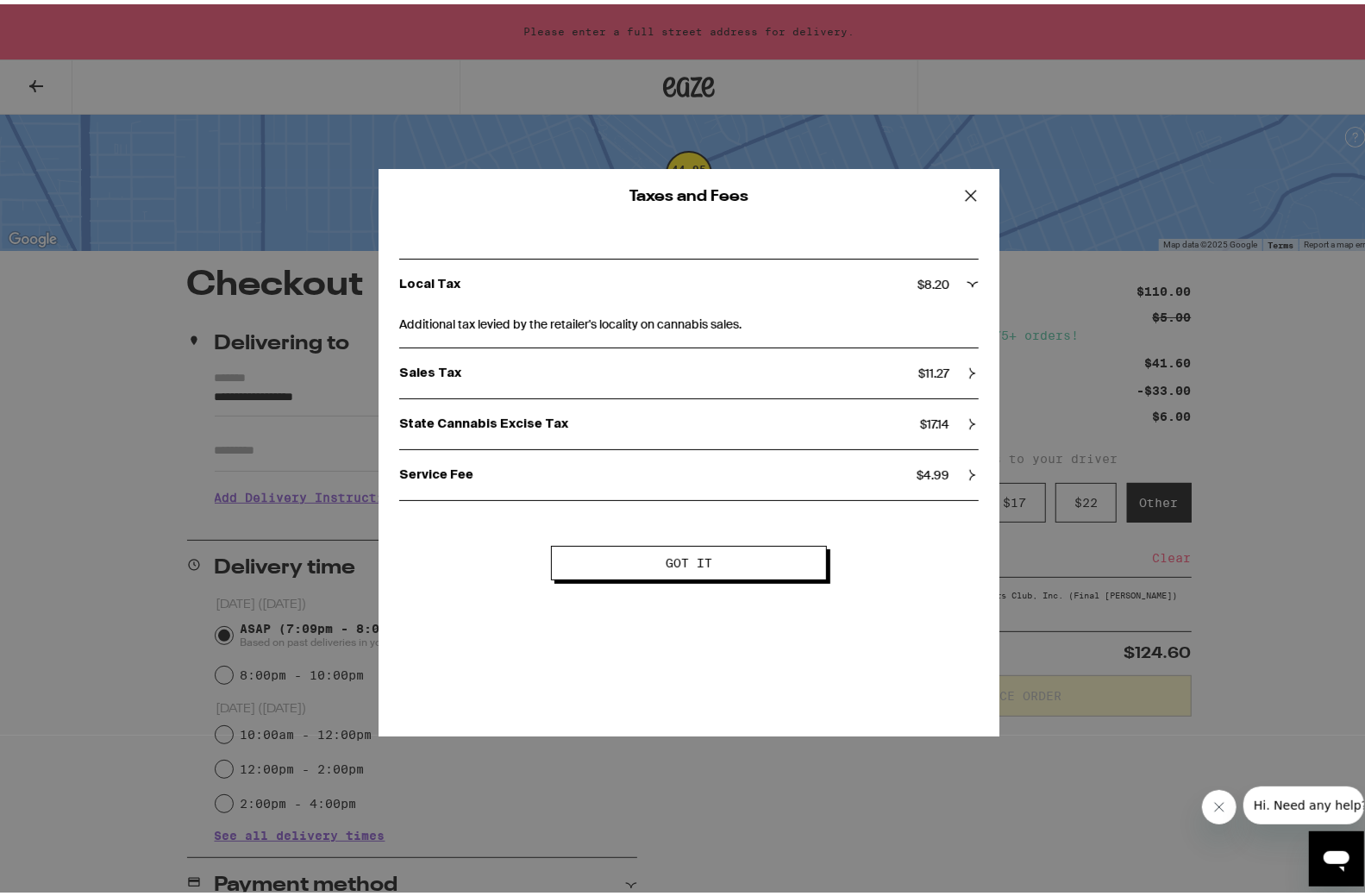
click at [973, 191] on icon at bounding box center [971, 191] width 26 height 26
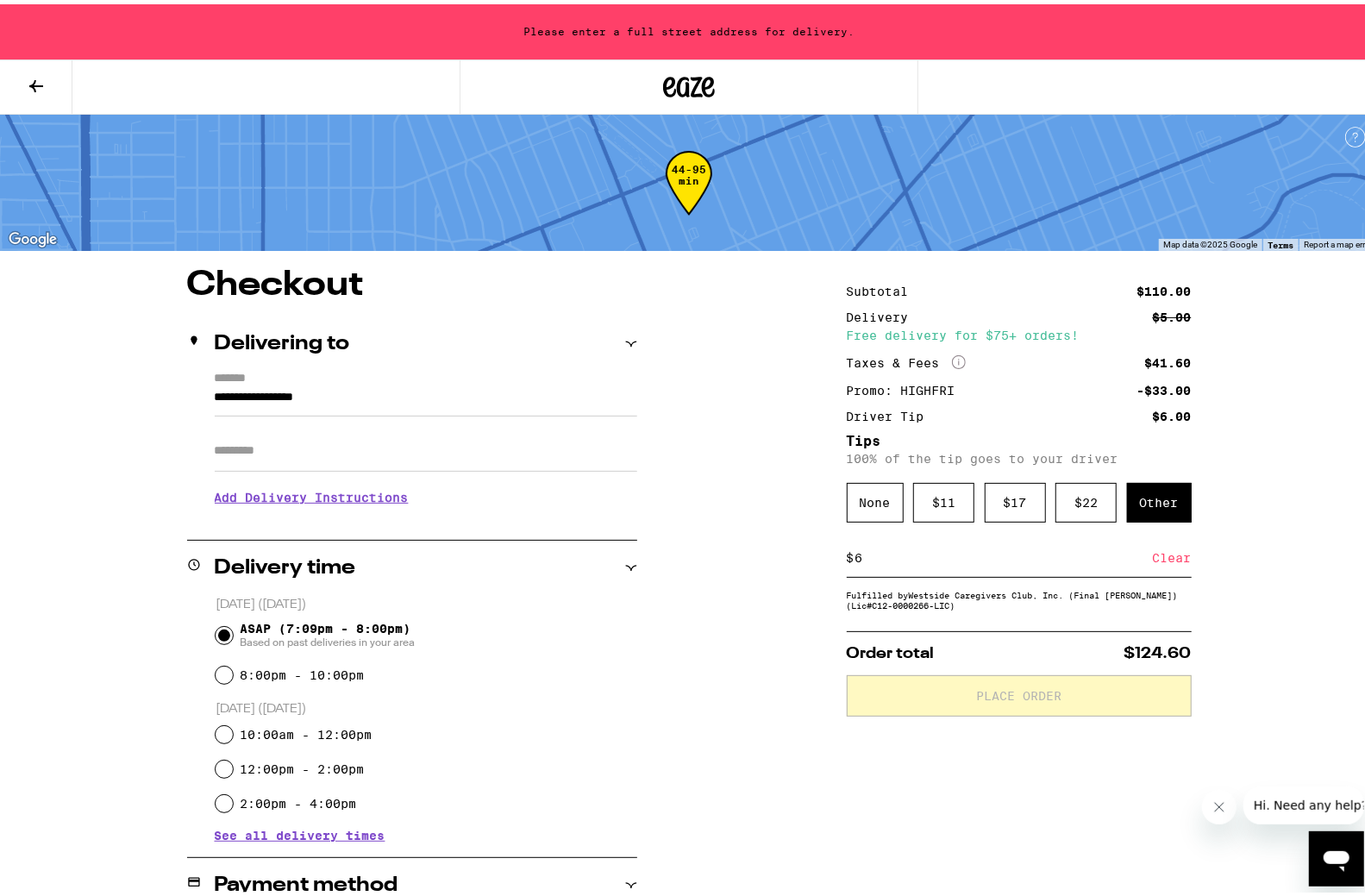
click at [377, 383] on input "**********" at bounding box center [425, 397] width 422 height 30
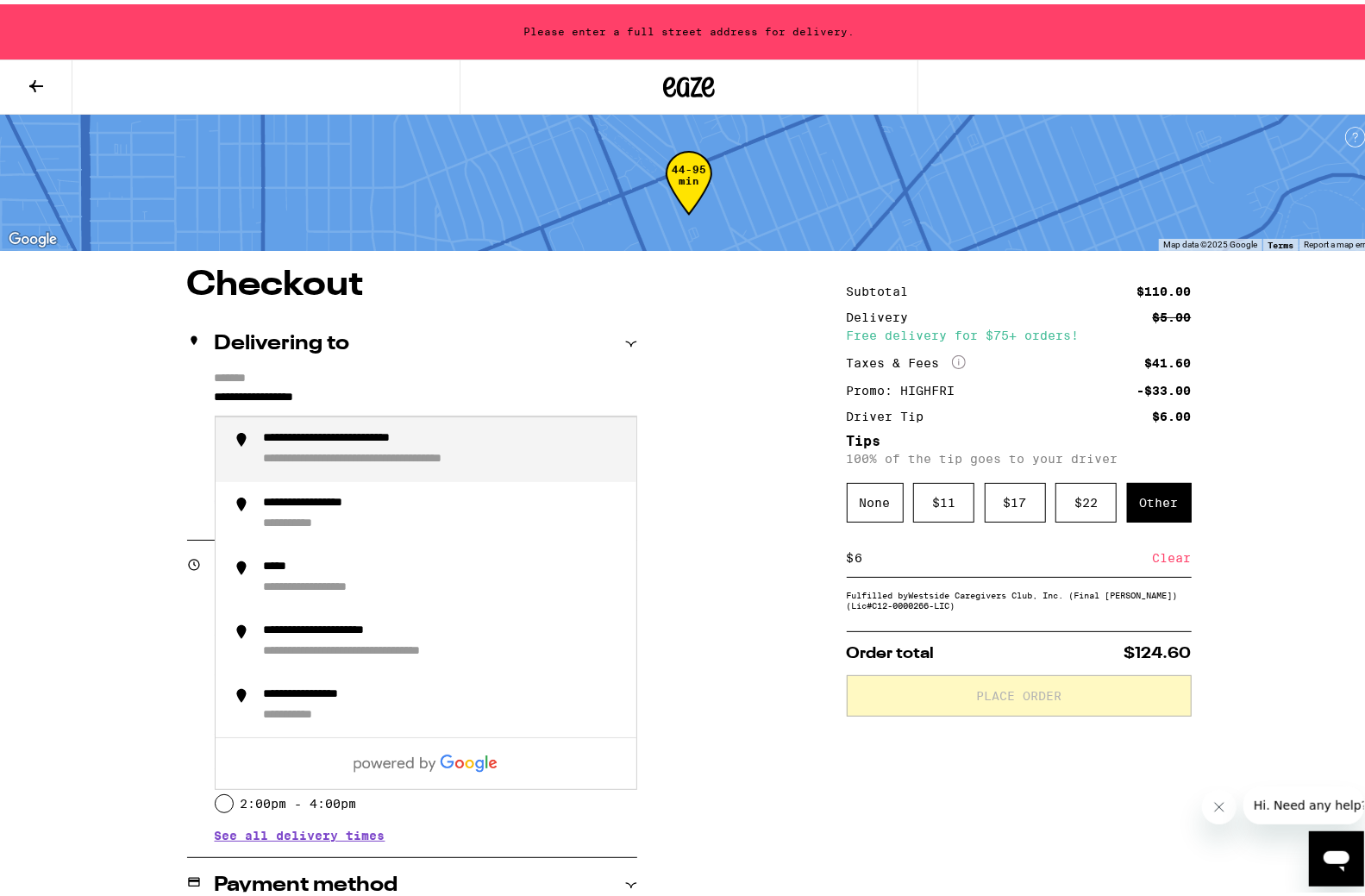
drag, startPoint x: 396, startPoint y: 394, endPoint x: 97, endPoint y: 395, distance: 299.0
click at [91, 389] on div "**********" at bounding box center [689, 808] width 1242 height 1089
click at [405, 457] on div "**********" at bounding box center [443, 445] width 358 height 36
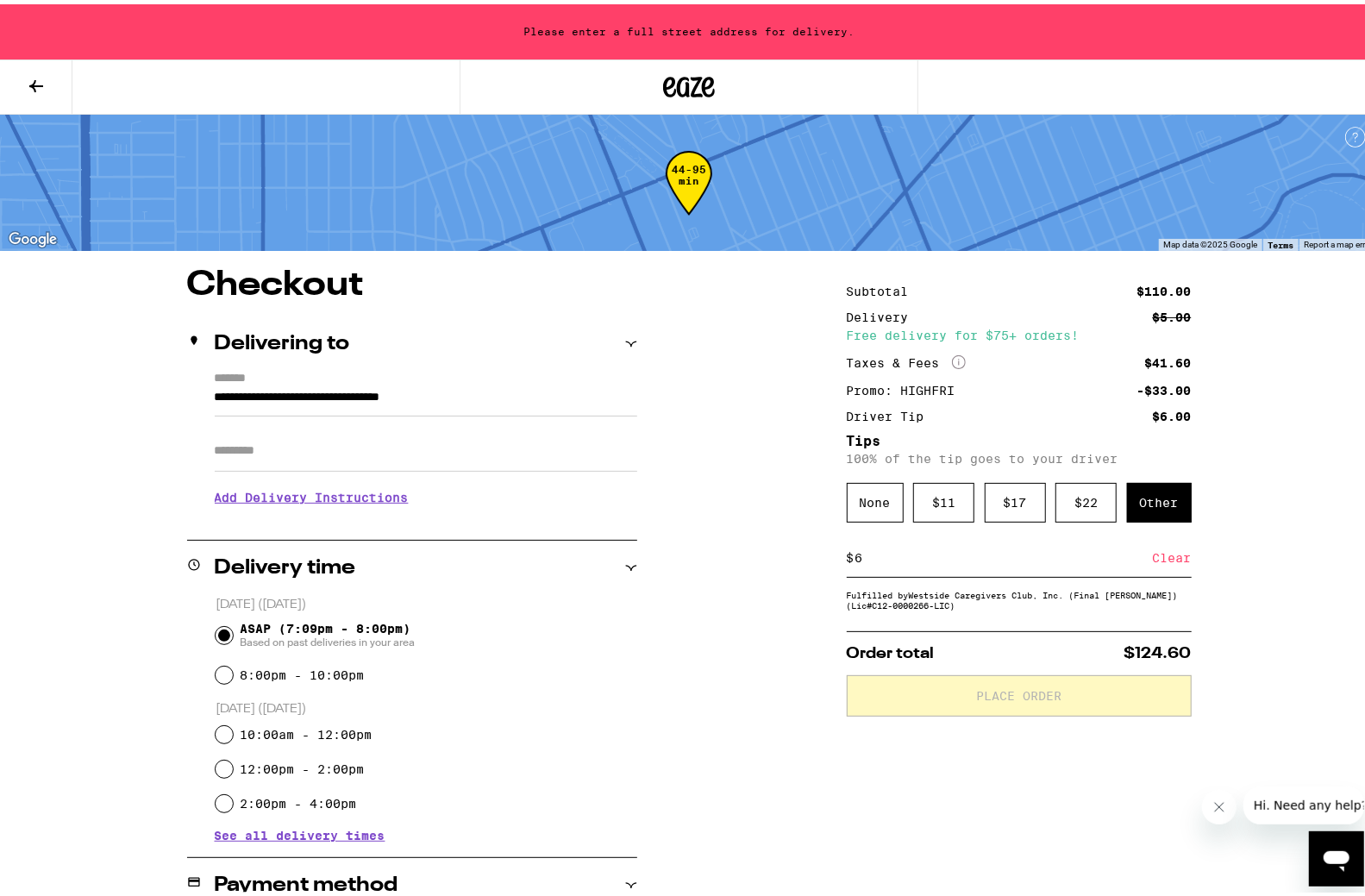
type input "**********"
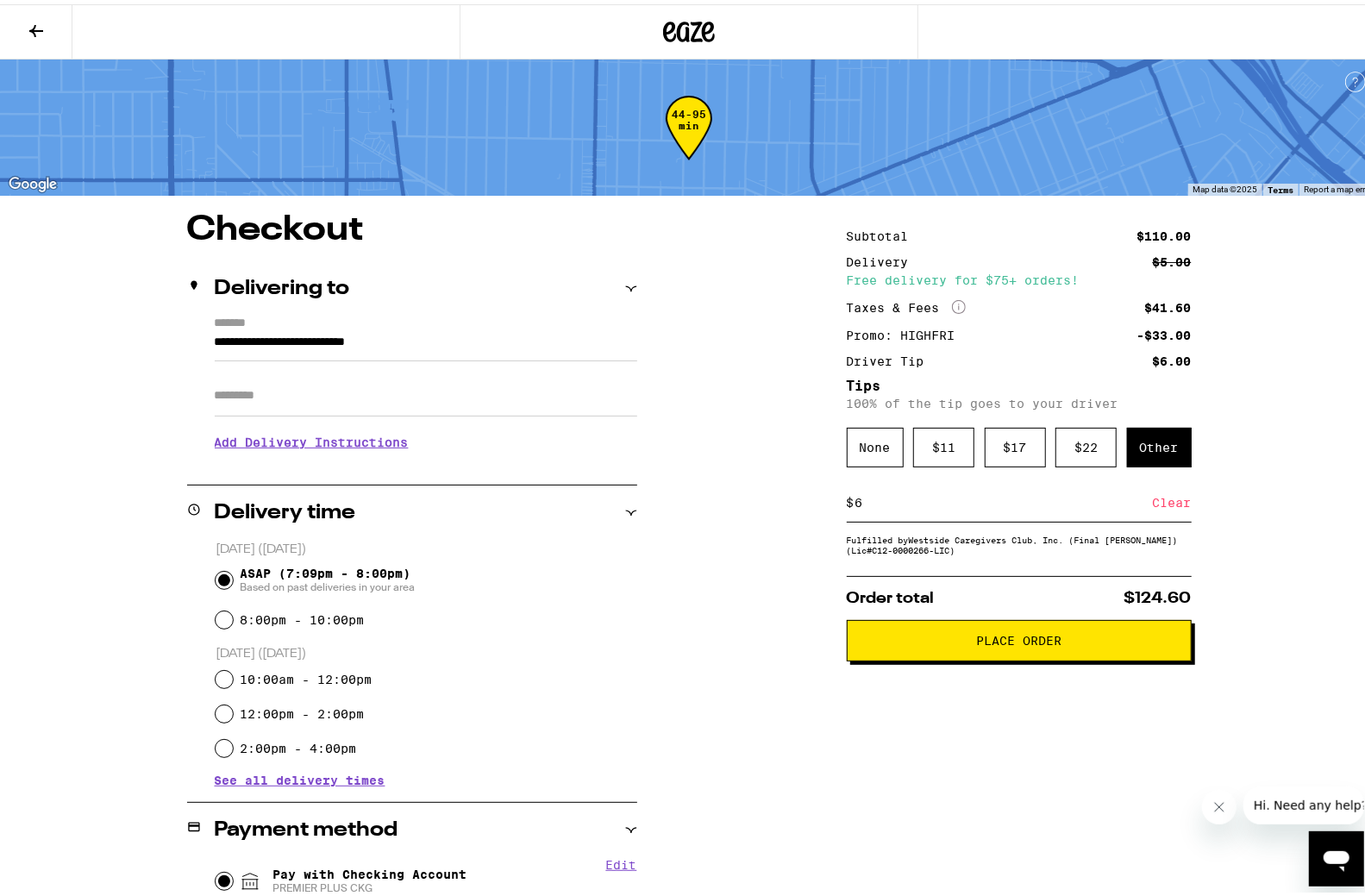
click at [955, 302] on icon "More Info" at bounding box center [958, 302] width 14 height 14
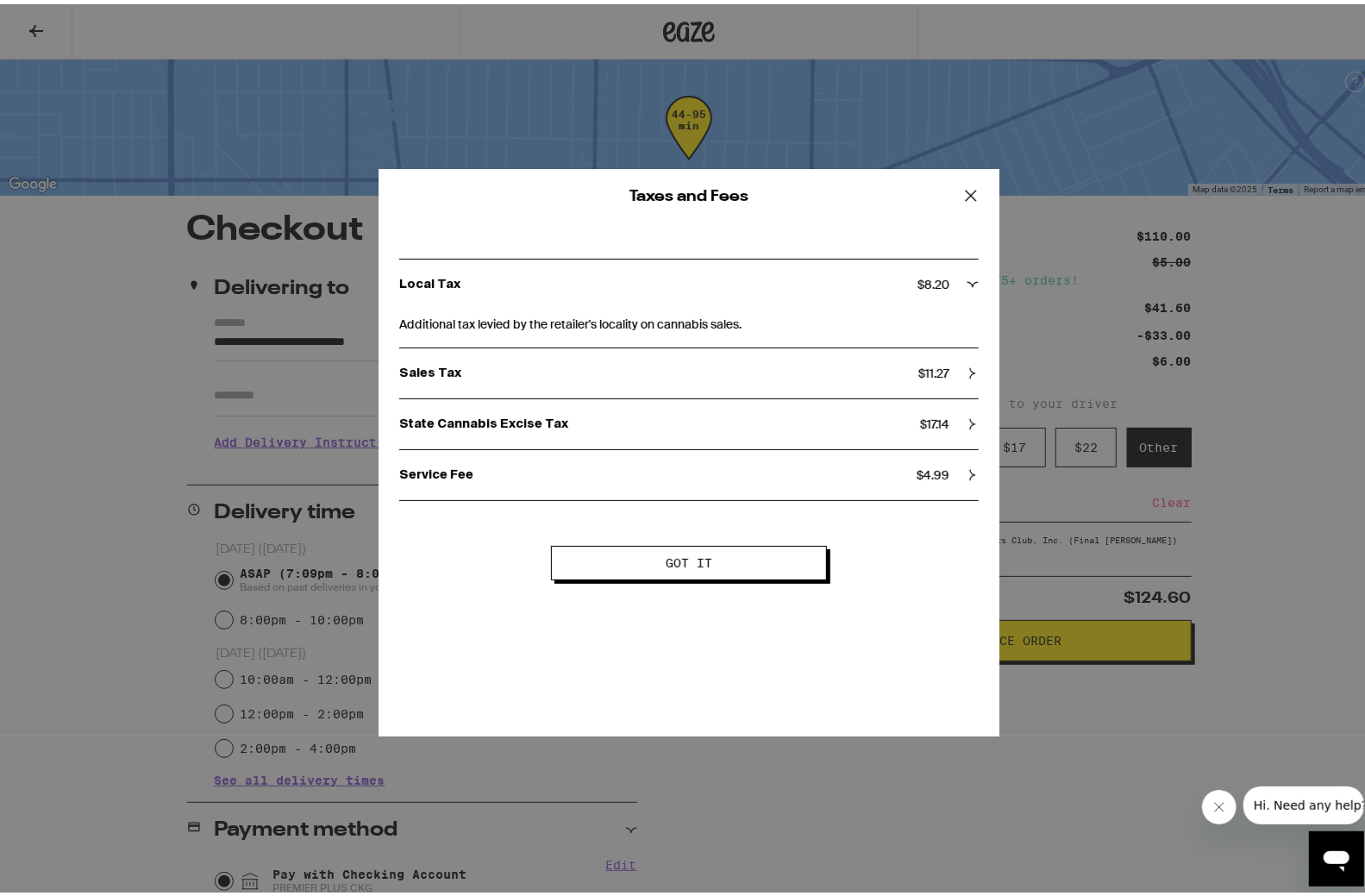
click at [952, 174] on button at bounding box center [970, 192] width 53 height 55
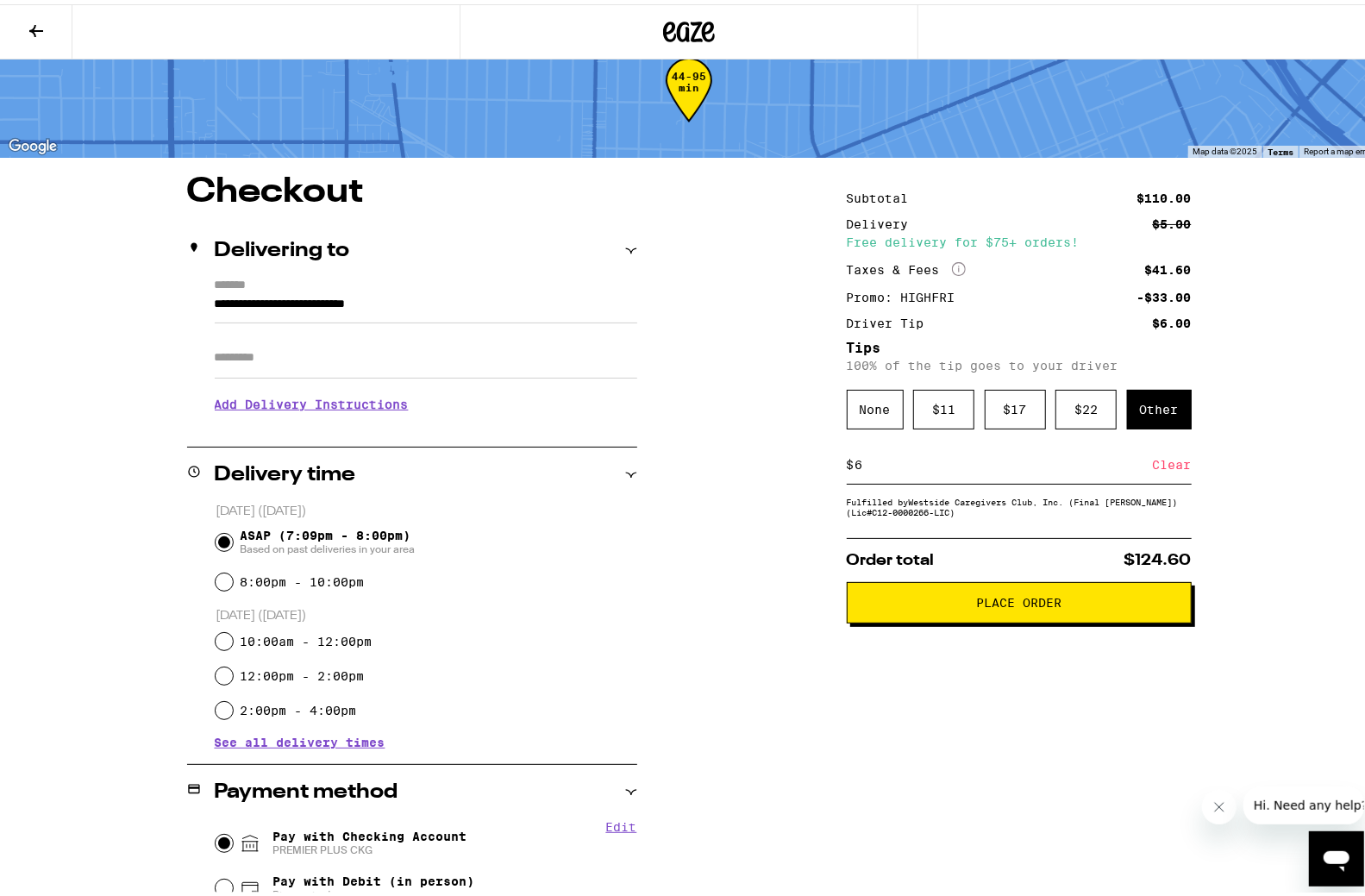
scroll to position [172, 0]
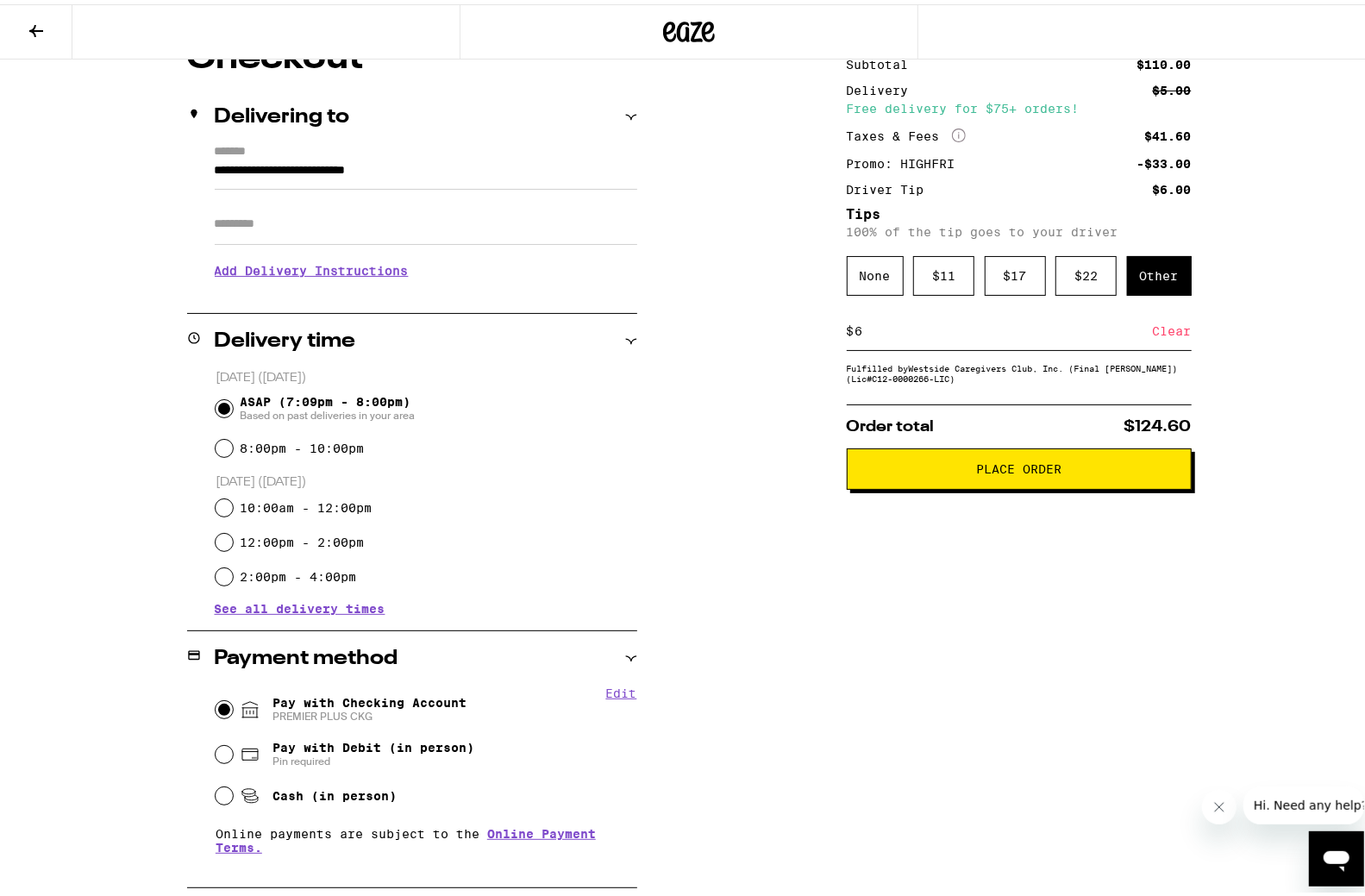
click at [1078, 457] on button "Place Order" at bounding box center [1018, 465] width 345 height 41
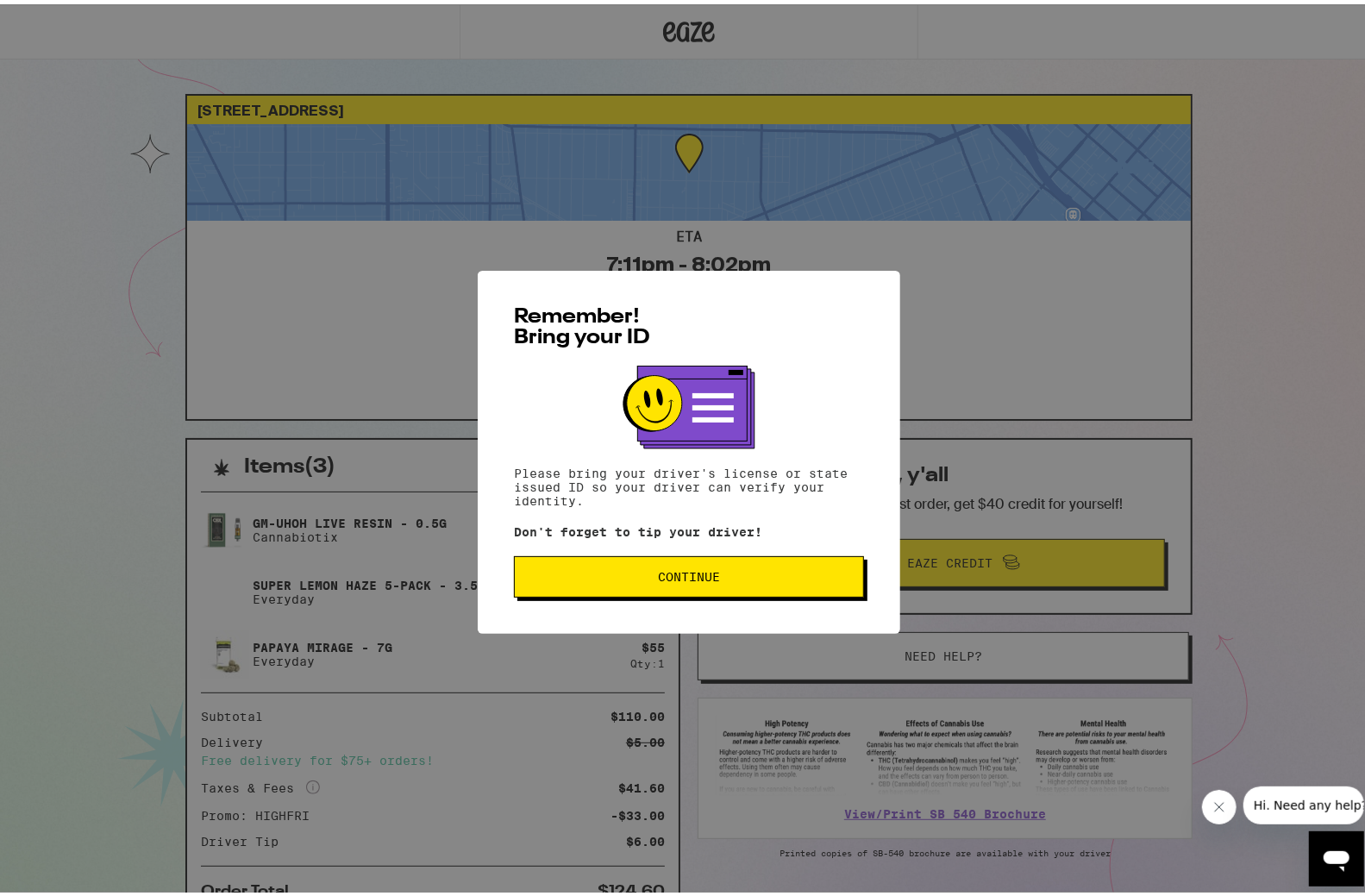
click at [752, 578] on span "Continue" at bounding box center [689, 572] width 321 height 12
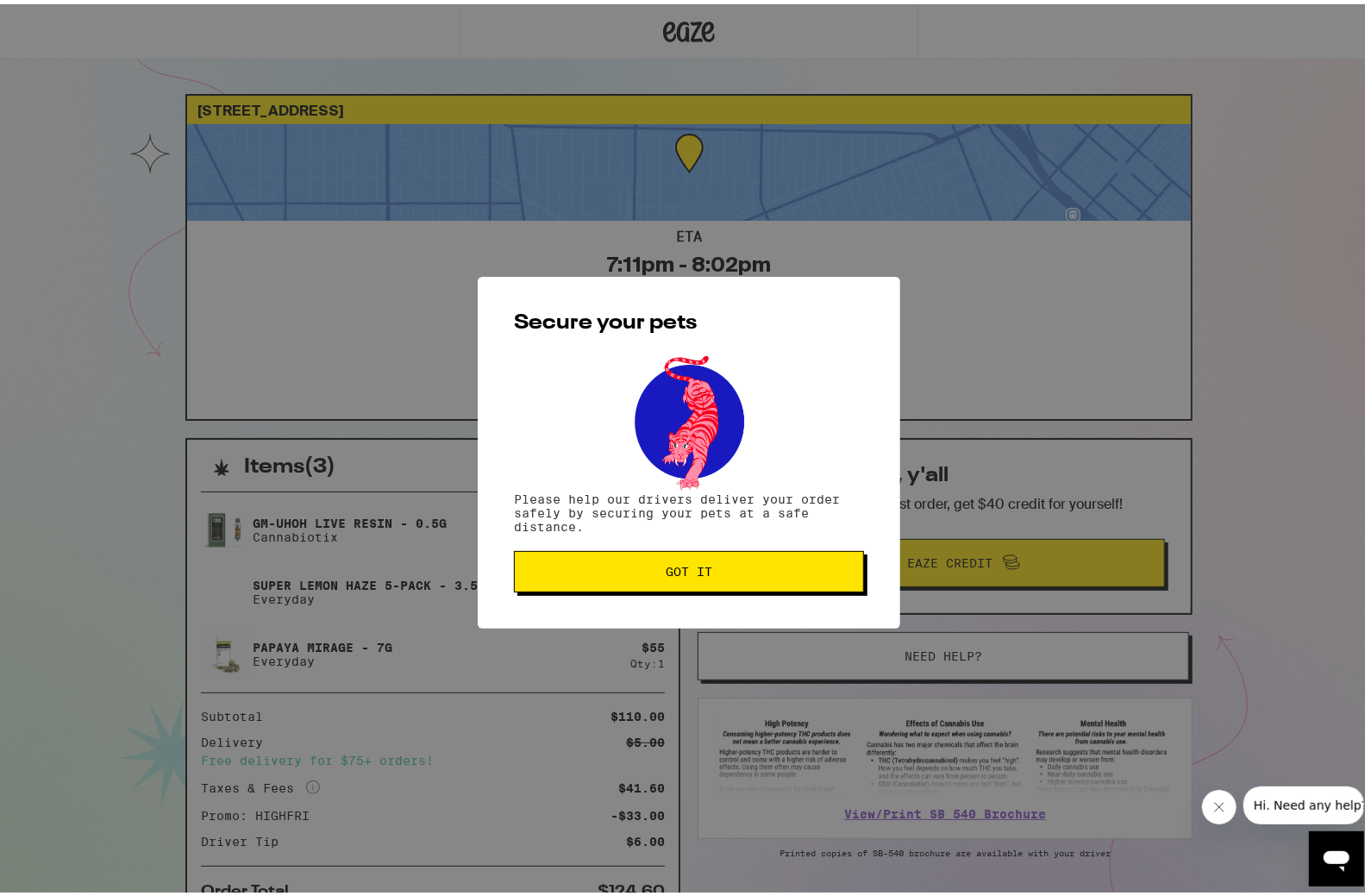
click at [703, 584] on button "Got it" at bounding box center [689, 567] width 350 height 41
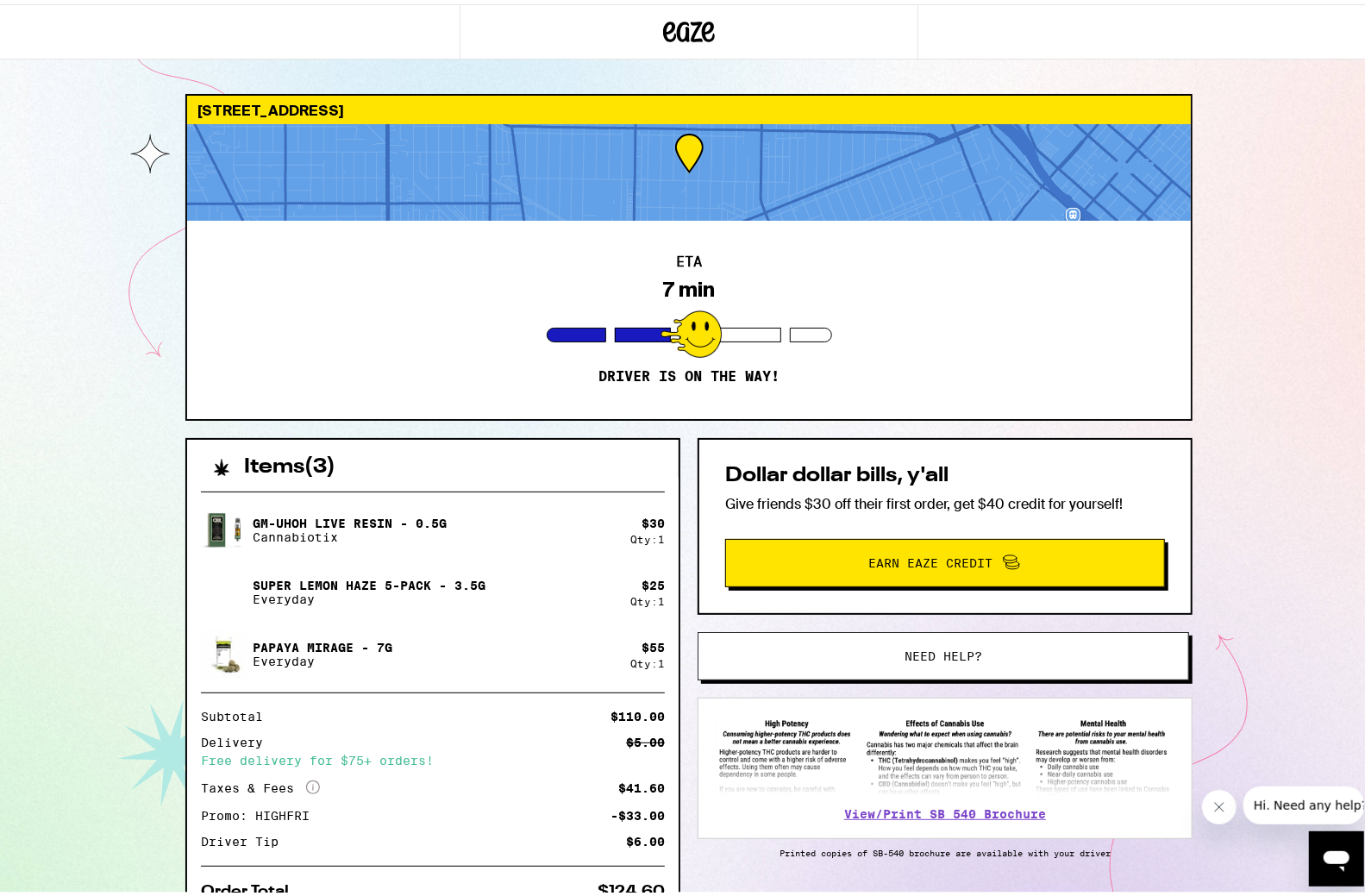
click at [686, 147] on div at bounding box center [689, 167] width 1004 height 96
click at [763, 884] on div "Items ( 3 ) Gm-uhOh Live Resin - 0.5g Cannabiotix $ 30 Qty: 1 Super Lemon Haze …" at bounding box center [689, 707] width 1007 height 546
